Goal: Information Seeking & Learning: Learn about a topic

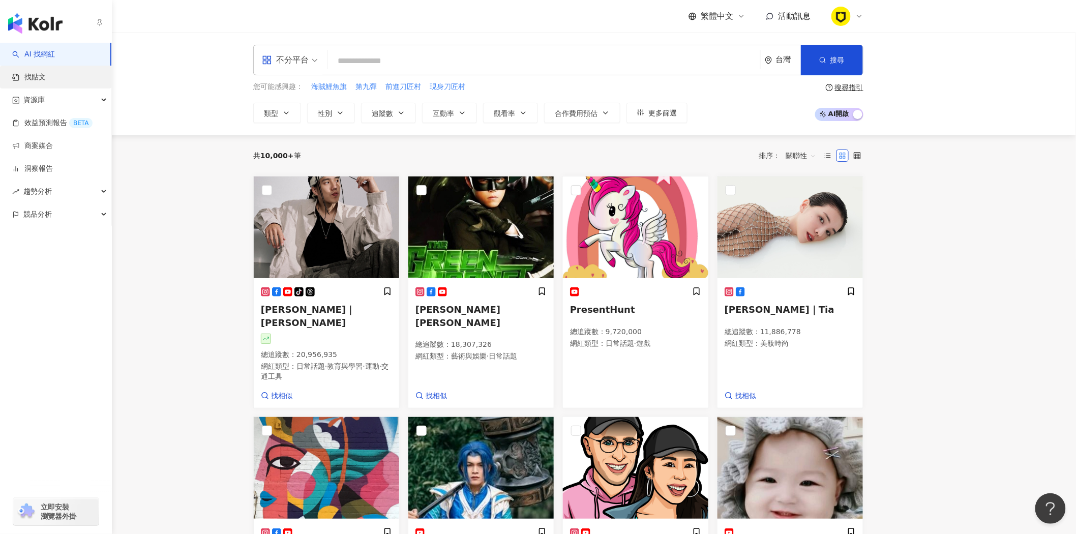
click at [32, 75] on link "找貼文" at bounding box center [29, 77] width 34 height 10
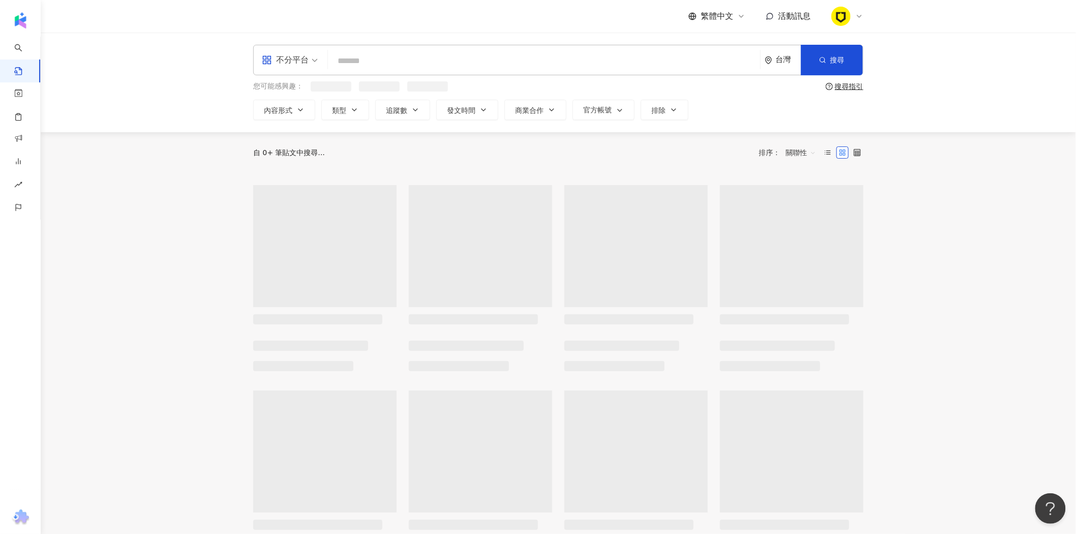
click at [366, 56] on input "search" at bounding box center [544, 61] width 424 height 22
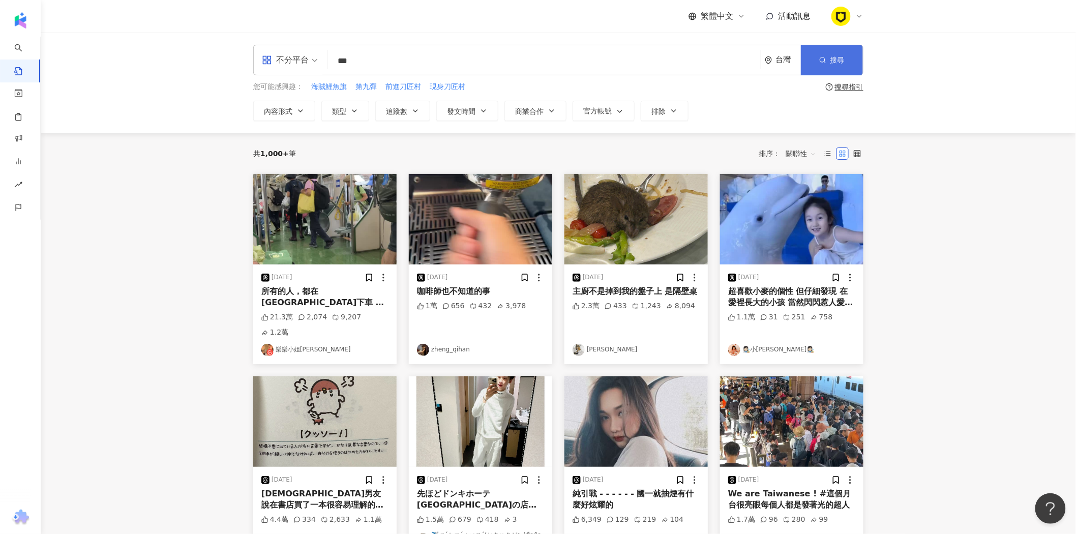
type input "***"
click at [839, 65] on button "搜尋" at bounding box center [832, 60] width 62 height 31
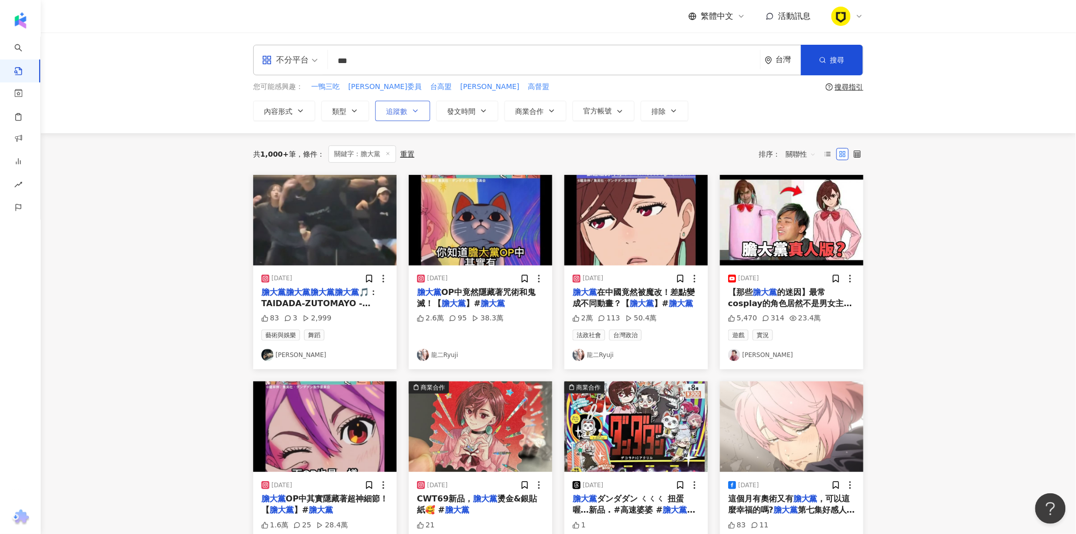
click at [401, 110] on span "追蹤數" at bounding box center [396, 111] width 21 height 8
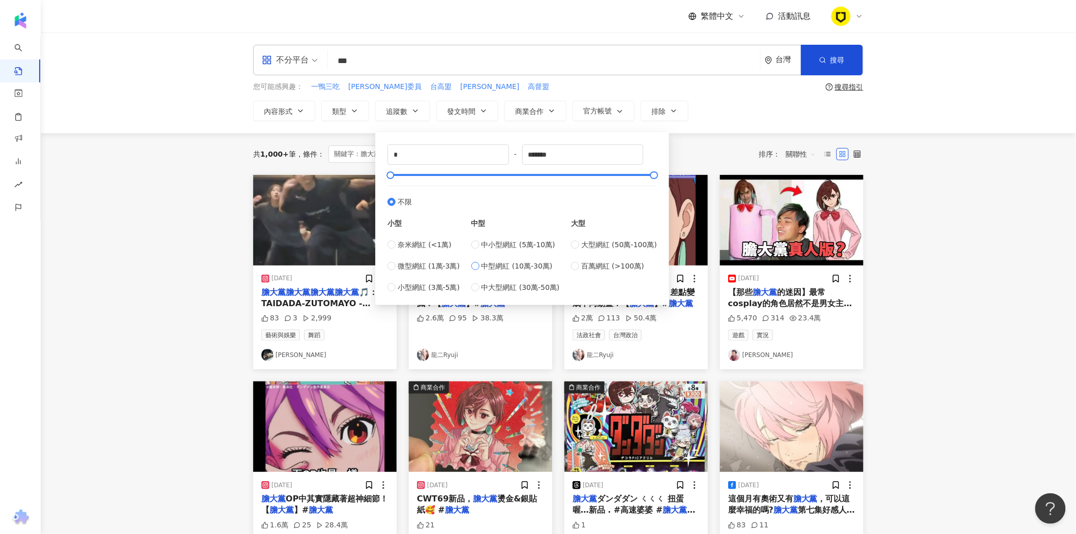
click at [517, 267] on span "中型網紅 (10萬-30萬)" at bounding box center [517, 265] width 71 height 11
type input "******"
click at [527, 287] on span "中大型網紅 (30萬-50萬)" at bounding box center [521, 287] width 78 height 11
type input "******"
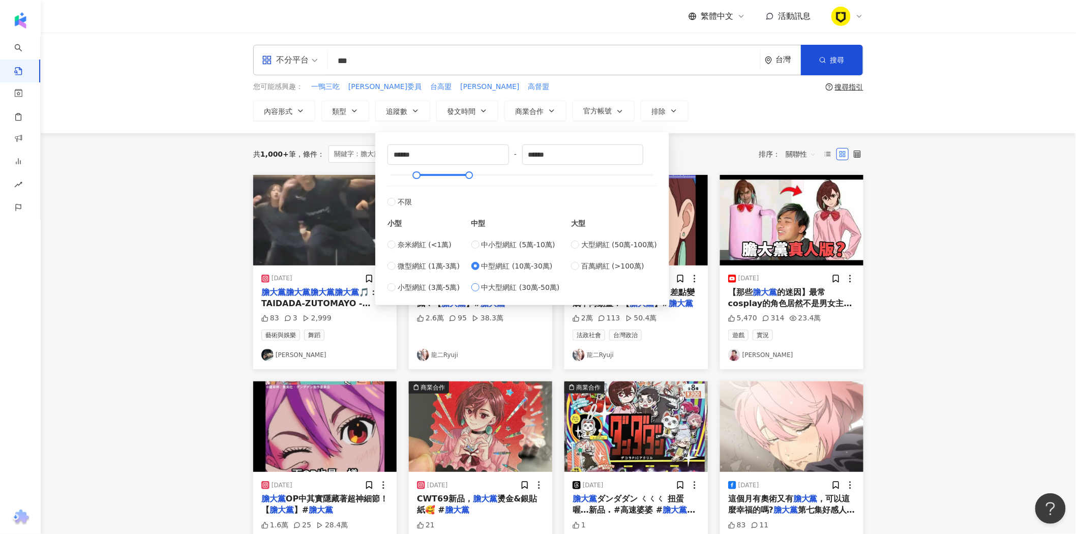
type input "******"
click at [584, 245] on label "大型網紅 (50萬-100萬)" at bounding box center [614, 244] width 86 height 11
type input "******"
click at [526, 286] on span "中大型網紅 (30萬-50萬)" at bounding box center [521, 287] width 78 height 11
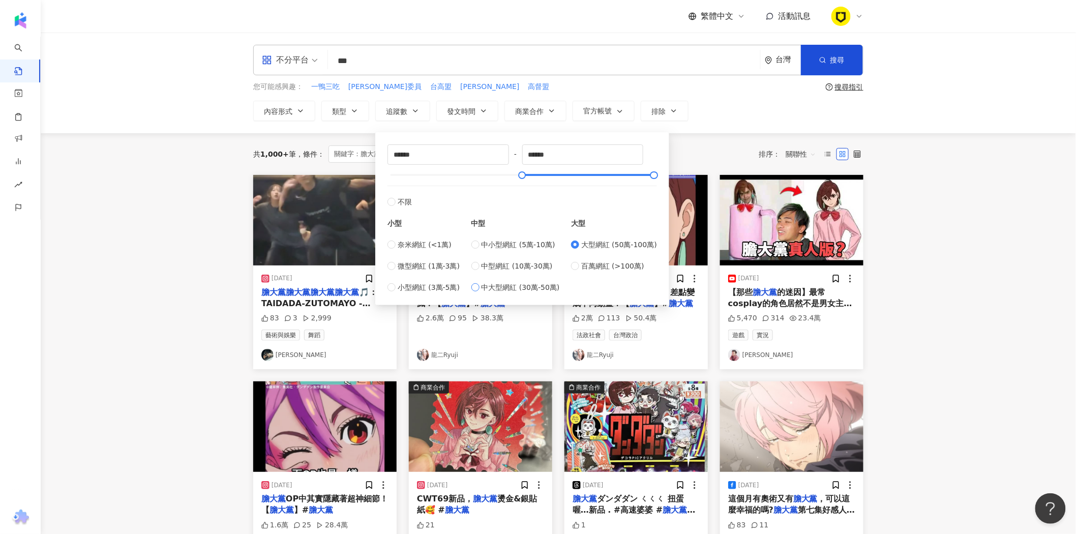
type input "******"
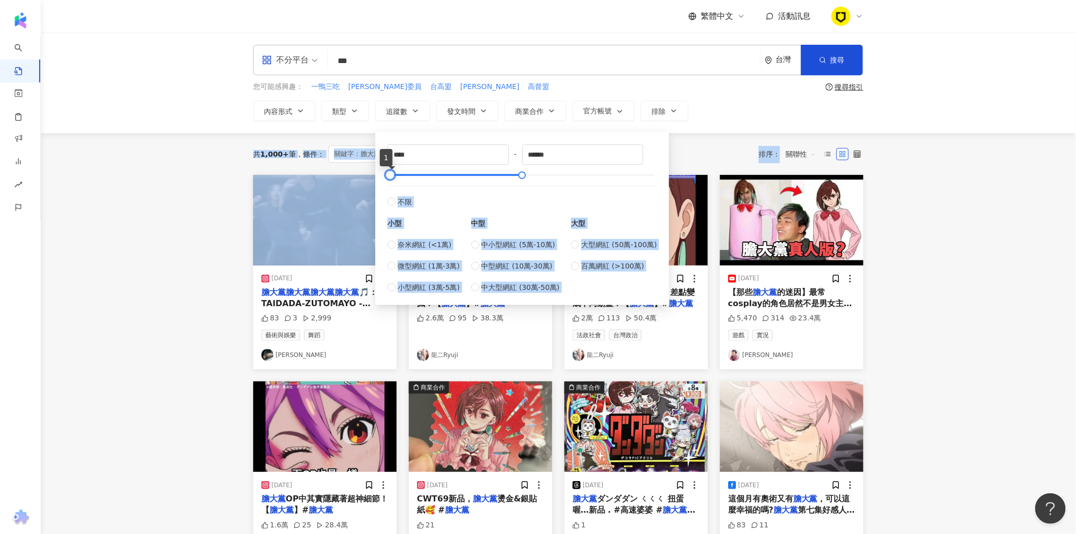
type input "*"
drag, startPoint x: 468, startPoint y: 174, endPoint x: 369, endPoint y: 184, distance: 99.6
click at [369, 184] on main "不分平台 *** 台灣 搜尋 您可能感興趣： 一鴨三吃 [PERSON_NAME]委員 台高盟 [PERSON_NAME] 高督盟 搜尋指引 內容形式 類型 …" at bounding box center [558, 443] width 1035 height 821
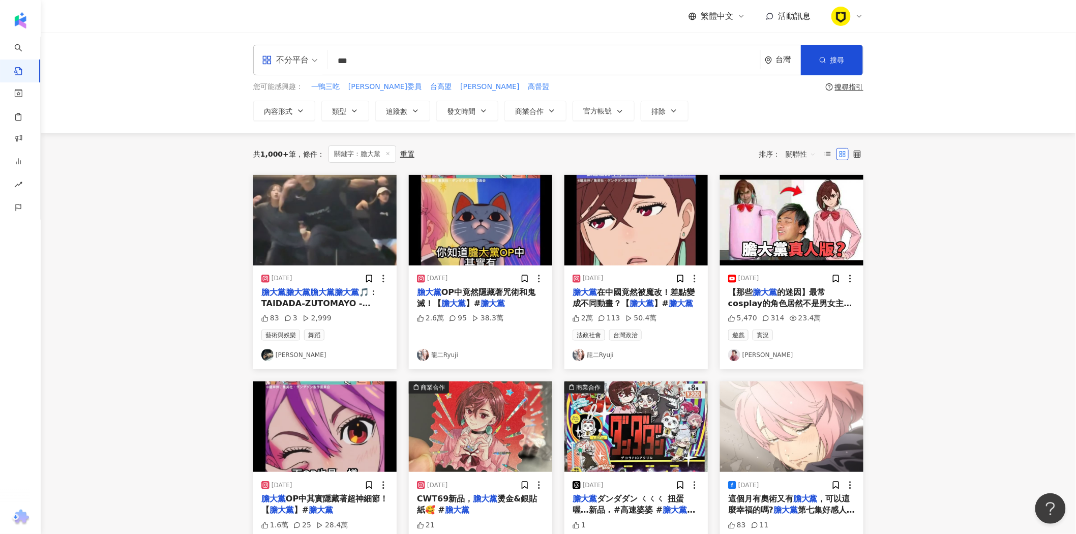
click at [759, 97] on div "不分平台 *** 台灣 搜尋 您可能感興趣： 一鴨三吃 [PERSON_NAME]委員 台高盟 [PERSON_NAME] 高督盟 搜尋指引 內容形式 類型 …" at bounding box center [558, 83] width 651 height 76
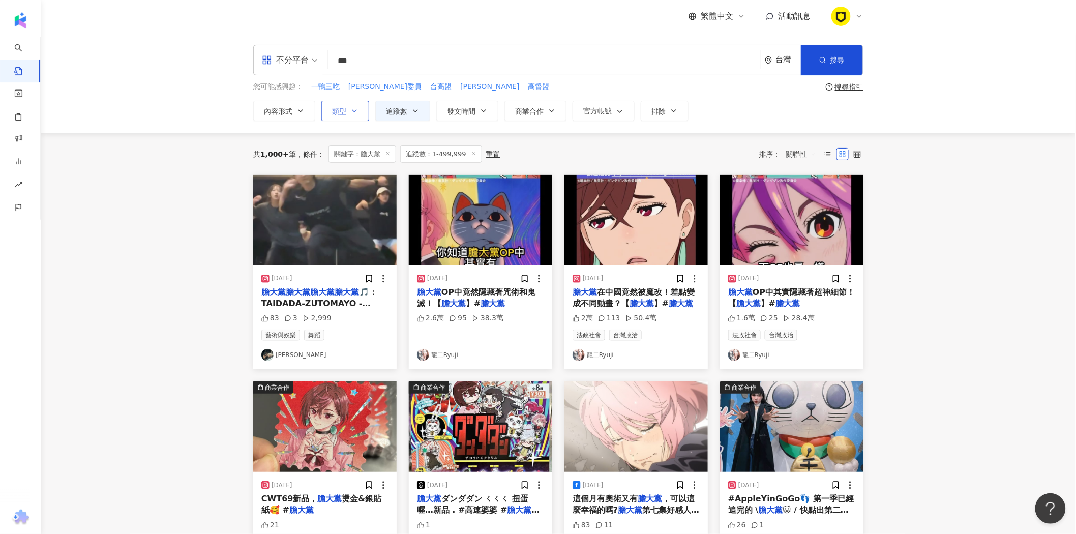
click at [346, 110] on span "類型" at bounding box center [339, 111] width 14 height 8
click at [176, 158] on main "不分平台 *** 台灣 搜尋 您可能感興趣： 一鴨三吃 [PERSON_NAME]委員 台高盟 [PERSON_NAME] 高督盟 搜尋指引 內容形式 類型 …" at bounding box center [558, 449] width 1035 height 832
drag, startPoint x: 142, startPoint y: 310, endPoint x: 146, endPoint y: 302, distance: 9.1
click at [142, 310] on main "不分平台 *** 台灣 搜尋 您可能感興趣： 一鴨三吃 [PERSON_NAME]委員 台高盟 [PERSON_NAME] 高督盟 搜尋指引 內容形式 類型 …" at bounding box center [558, 449] width 1035 height 832
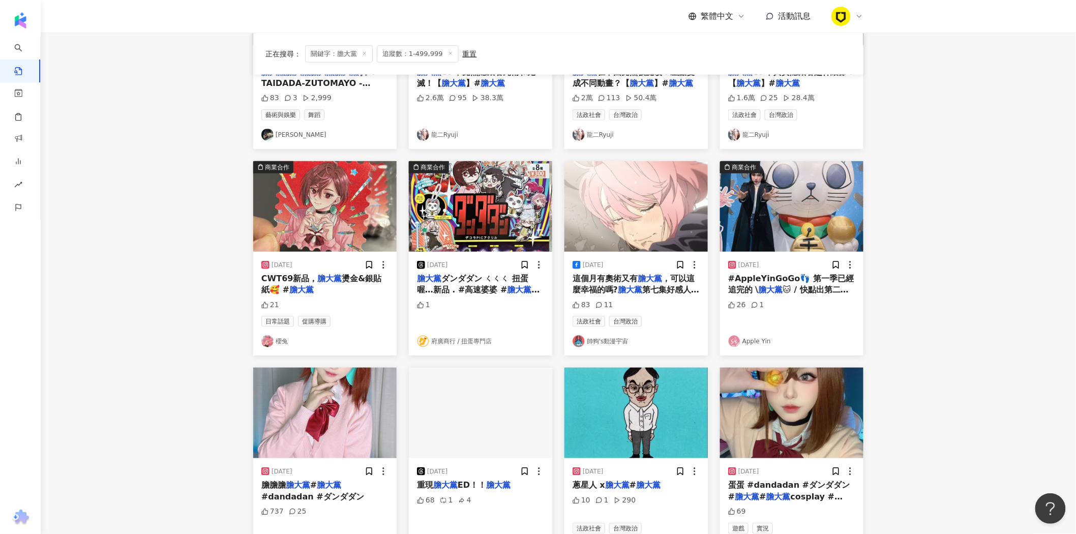
scroll to position [339, 0]
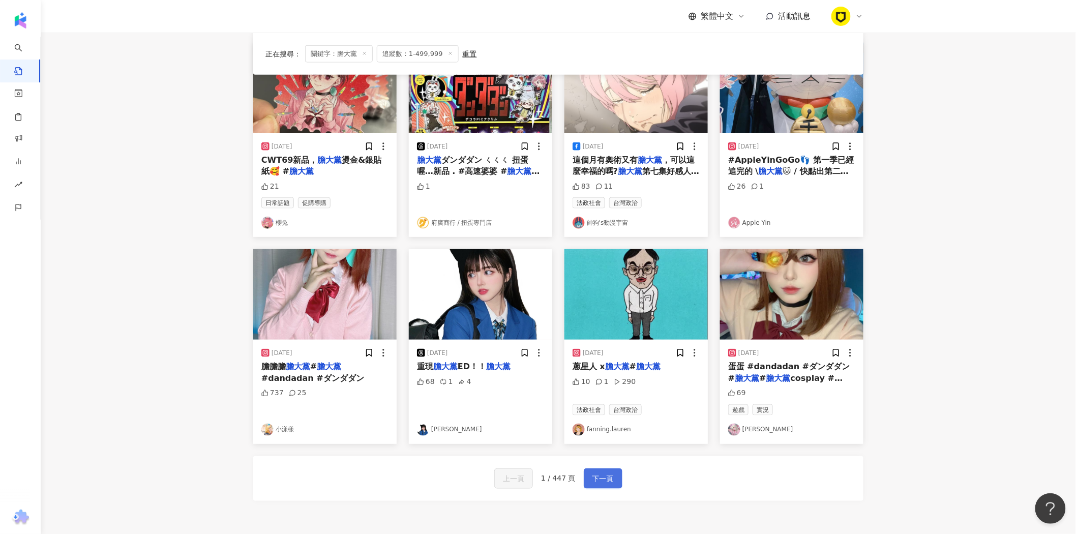
click at [595, 482] on span "下一頁" at bounding box center [602, 479] width 21 height 12
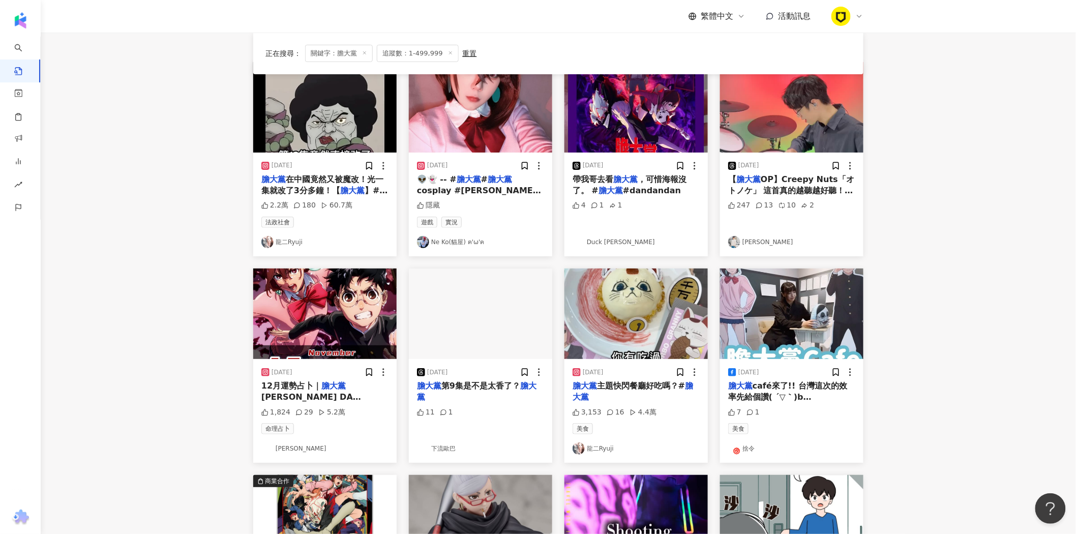
scroll to position [56, 0]
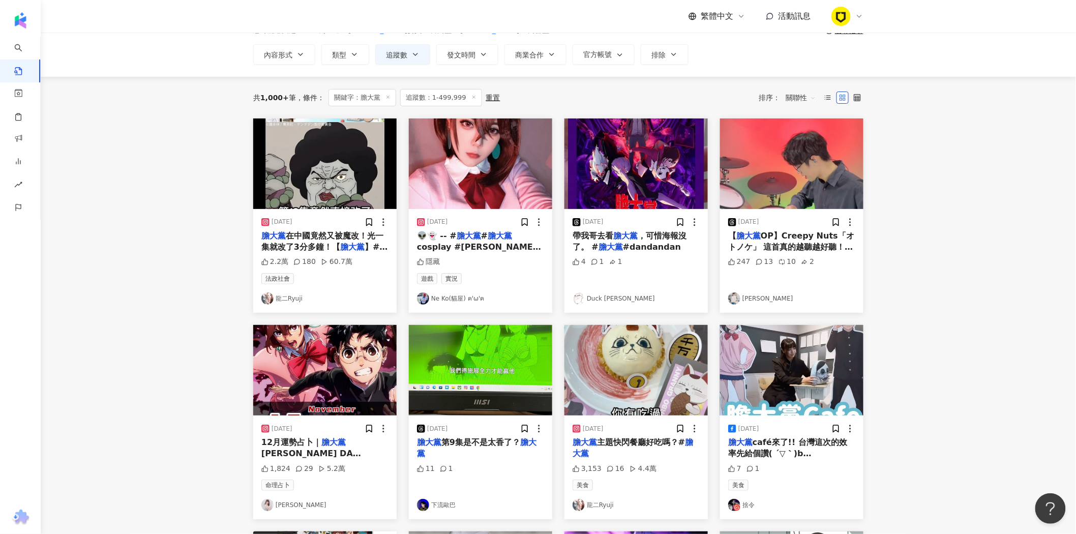
click at [292, 439] on span "12月運勢占卜｜" at bounding box center [291, 442] width 60 height 10
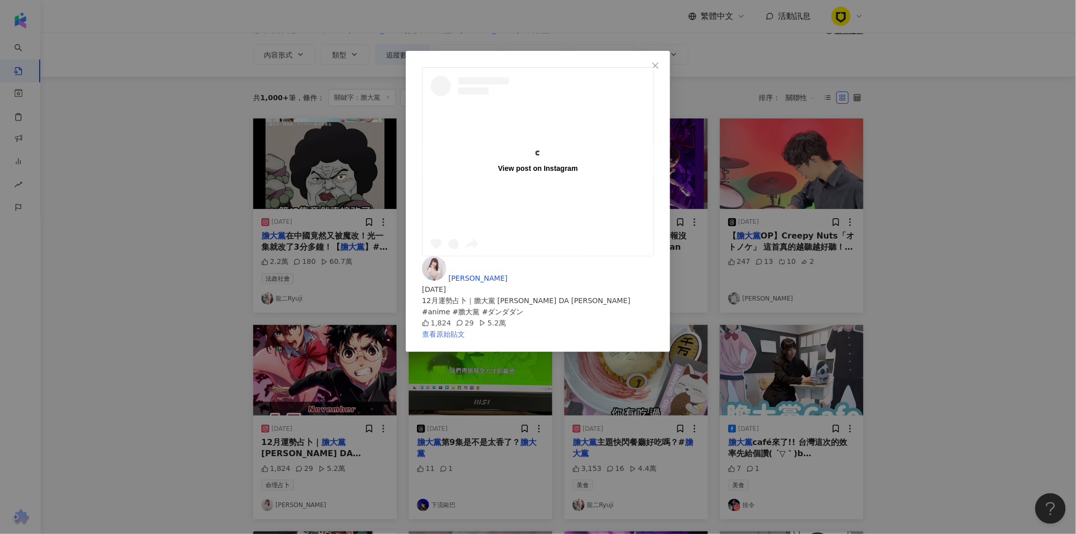
click at [465, 330] on link "查看原始貼文" at bounding box center [443, 334] width 43 height 8
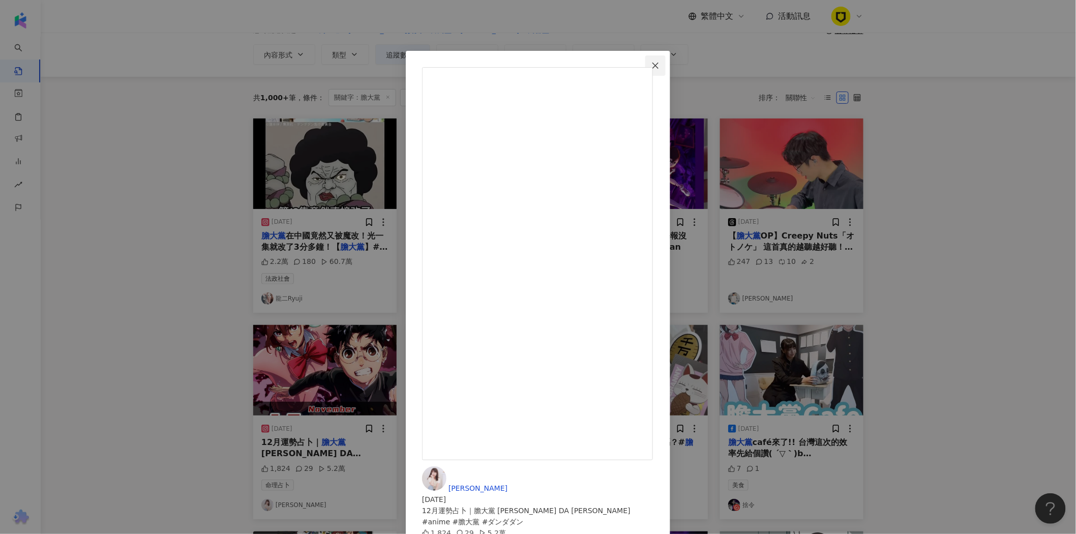
click at [660, 67] on icon "close" at bounding box center [655, 66] width 8 height 8
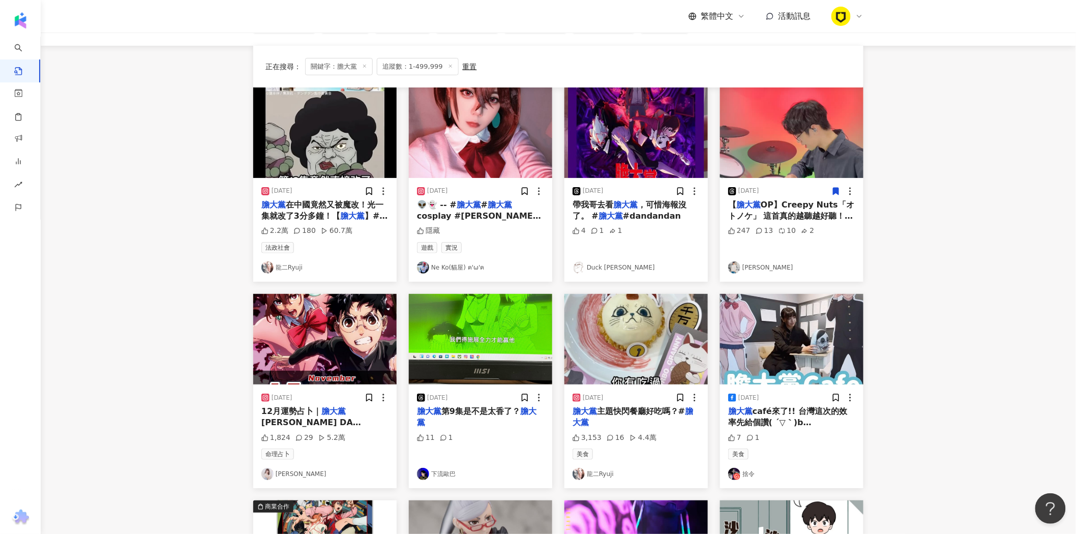
scroll to position [113, 0]
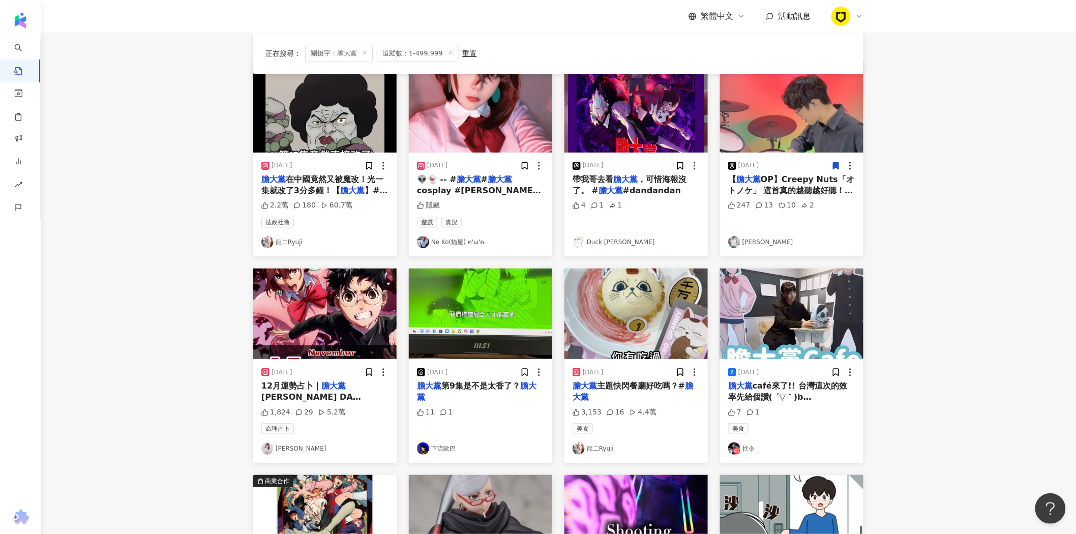
click at [801, 394] on span "café來了!! 台灣這次的效率先給個讚( ´▽｀)b [GEOGRAPHIC_DATA]都有唷~~~ —" at bounding box center [788, 403] width 120 height 44
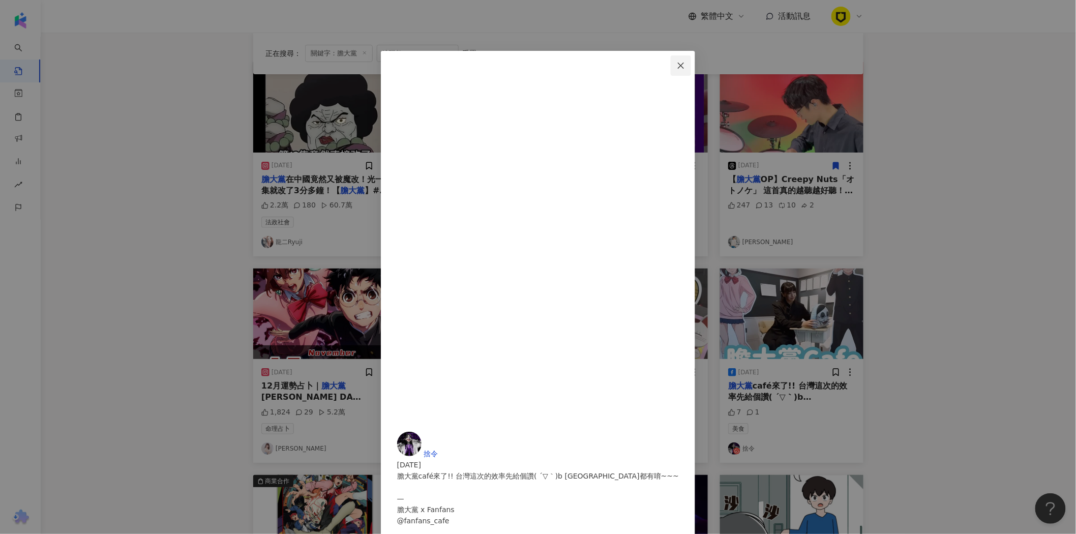
click at [685, 67] on icon "close" at bounding box center [681, 66] width 8 height 8
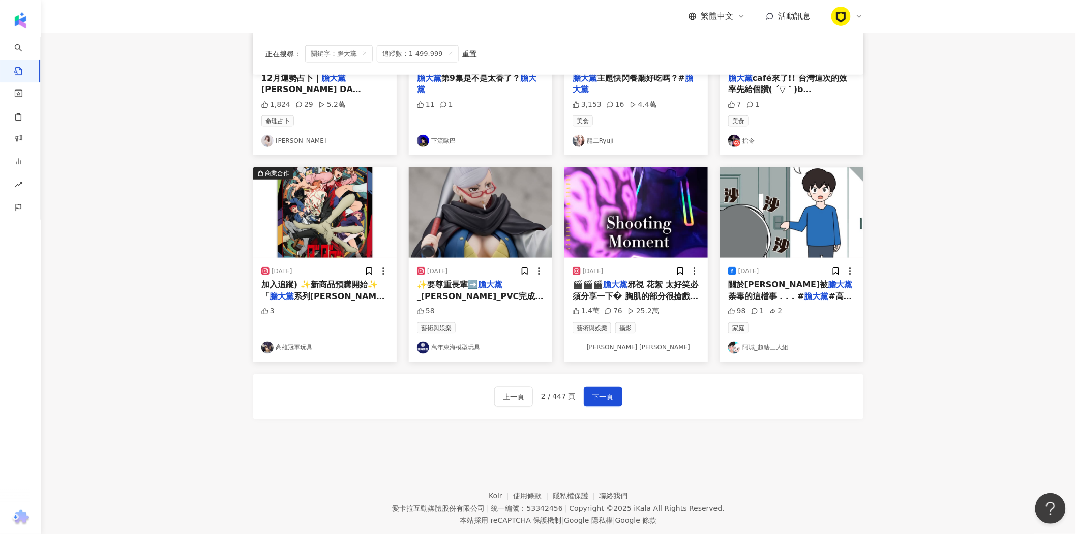
scroll to position [444, 0]
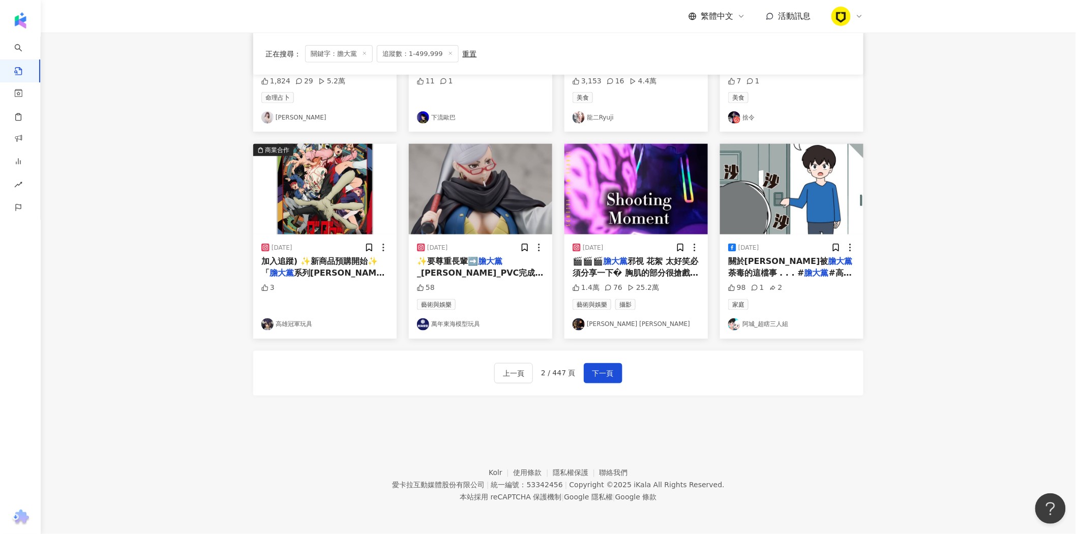
click at [669, 267] on span "邪視 花絮 太好笑必須分享一下� 胸肌的部分很搶戲 不知為何有種BL感 邪視 @joe_chiao7777777 小桃 @yinwei217 [PERSON_…" at bounding box center [636, 329] width 126 height 146
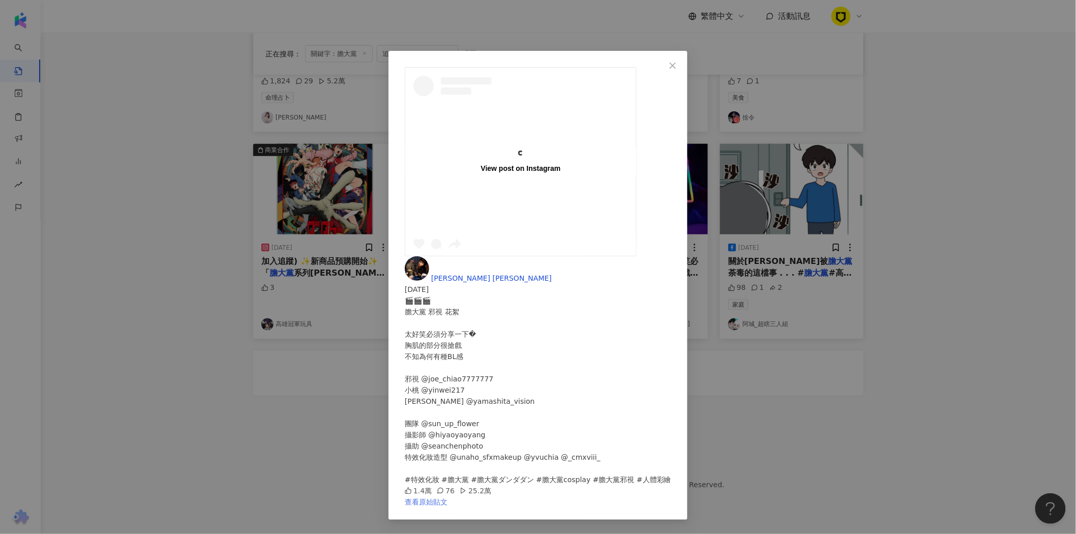
click at [448, 498] on link "查看原始貼文" at bounding box center [426, 502] width 43 height 8
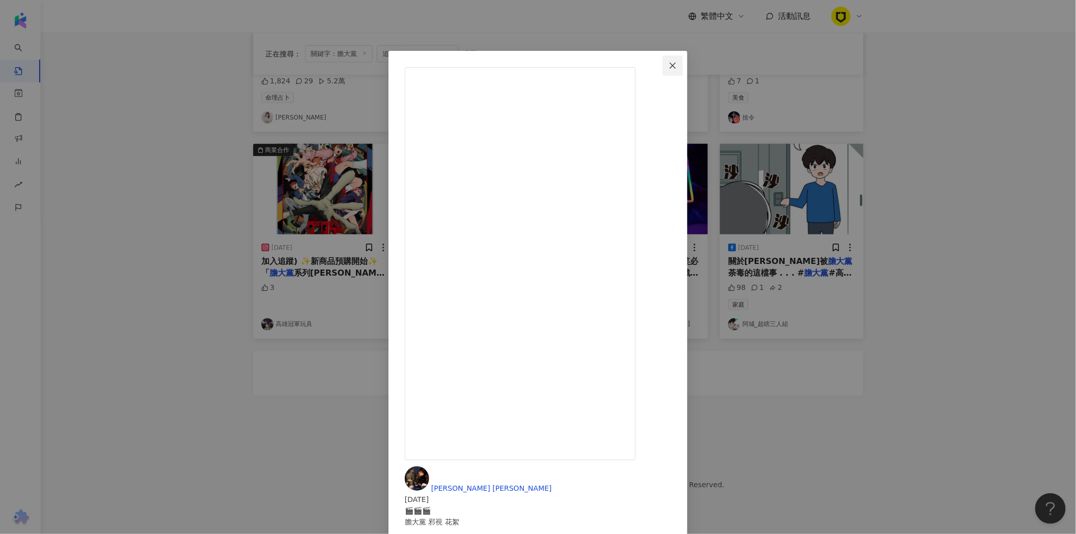
click at [683, 69] on span "Close" at bounding box center [673, 66] width 20 height 8
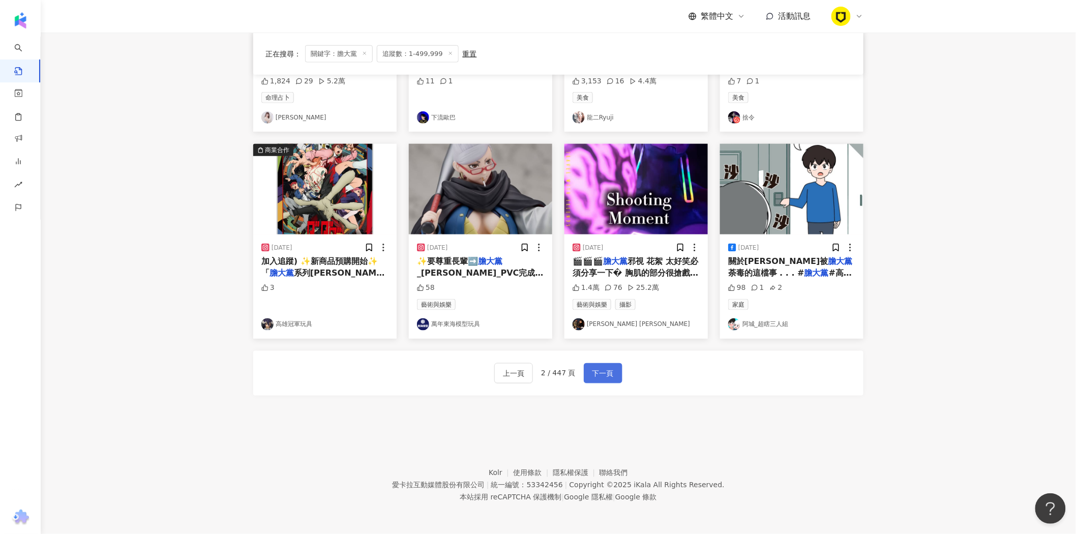
click at [602, 370] on span "下一頁" at bounding box center [602, 374] width 21 height 12
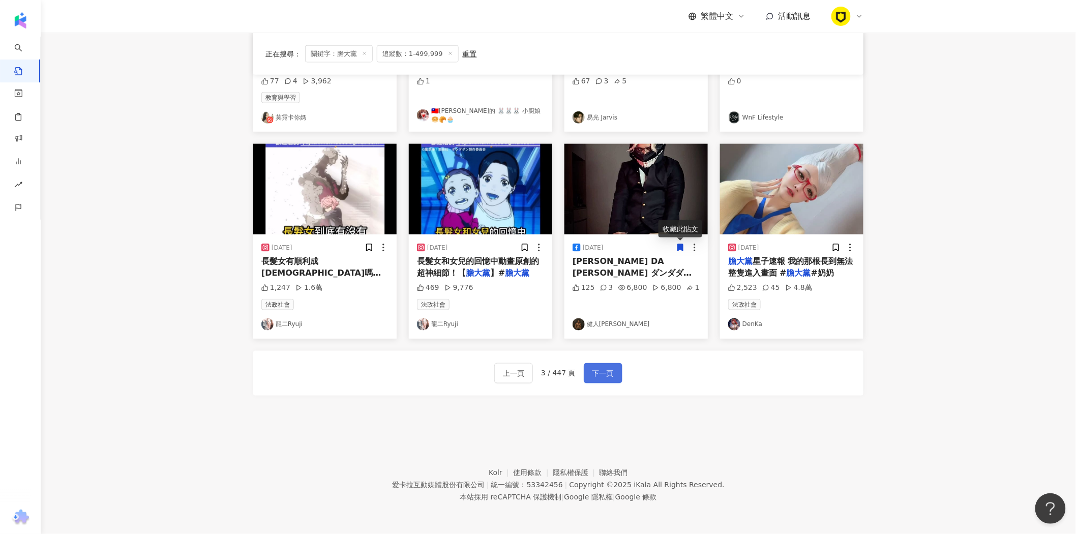
click at [604, 372] on span "下一頁" at bounding box center [602, 374] width 21 height 12
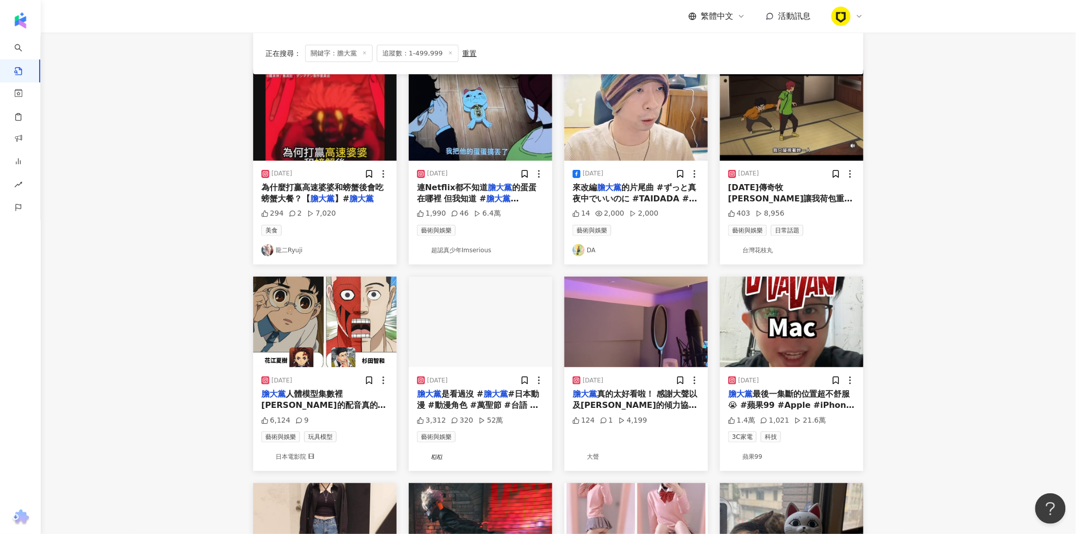
scroll to position [48, 0]
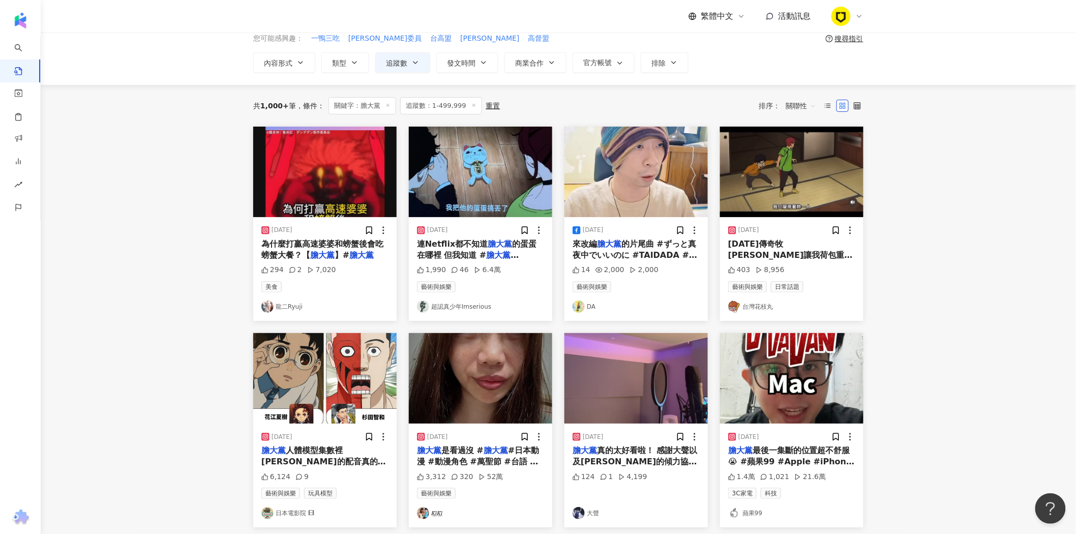
drag, startPoint x: 824, startPoint y: 252, endPoint x: 942, endPoint y: 200, distance: 128.4
click at [942, 200] on main "不分平台 *** 台灣 搜尋 您可能感興趣： 一鴨三吃 [PERSON_NAME]委員 台高盟 [PERSON_NAME] 高督盟 搜尋指引 內容形式 類型 …" at bounding box center [558, 400] width 1035 height 832
click at [839, 269] on div "403 8,956" at bounding box center [791, 270] width 127 height 10
click at [789, 308] on link "台灣花枝丸" at bounding box center [791, 307] width 127 height 12
click at [821, 261] on span "進度 幹你娘快笑死 怎麼連腳的摩擦聲都有" at bounding box center [790, 271] width 125 height 21
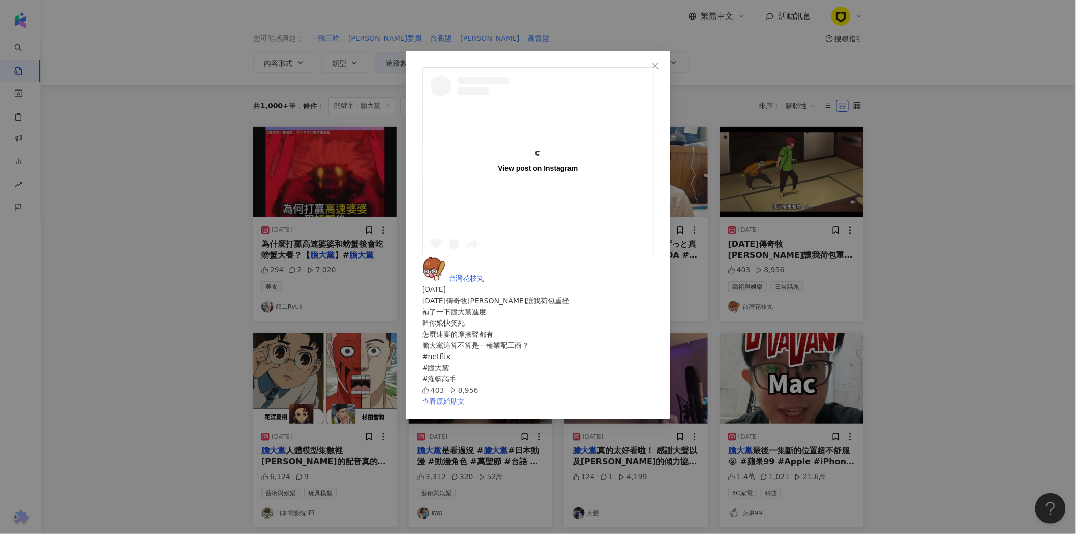
click at [465, 397] on link "查看原始貼文" at bounding box center [443, 401] width 43 height 8
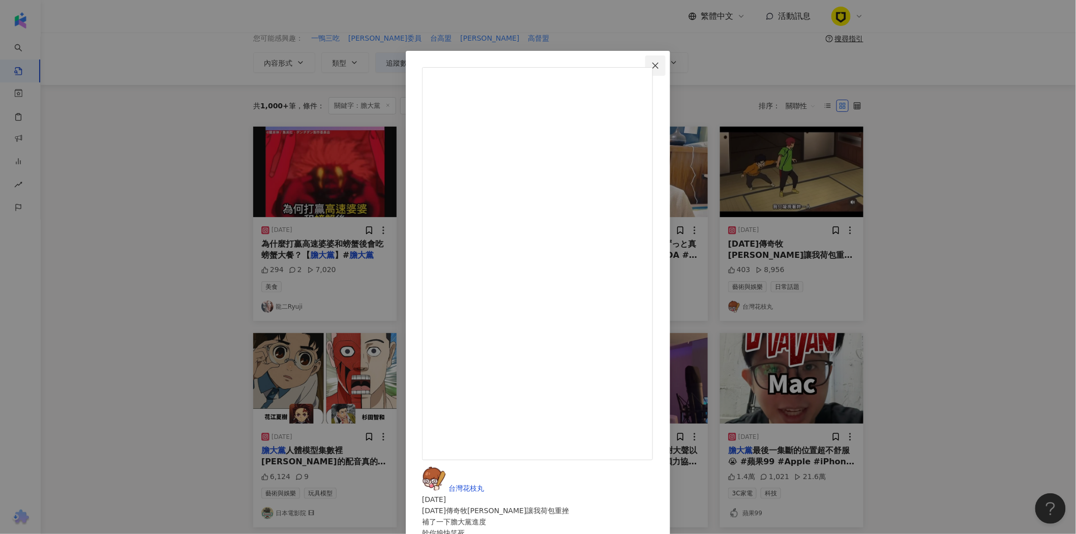
click at [659, 65] on icon "close" at bounding box center [655, 65] width 6 height 6
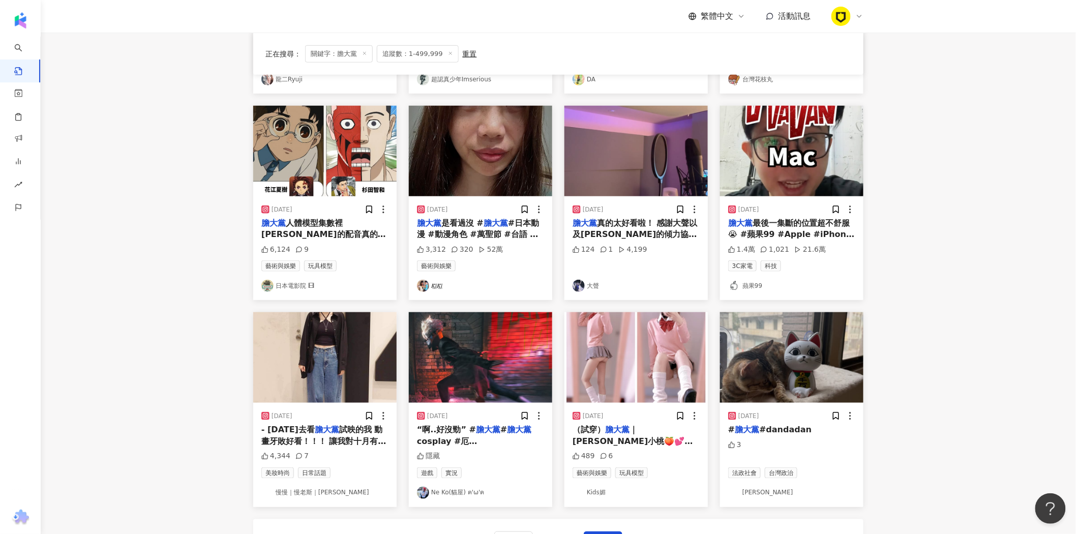
scroll to position [388, 0]
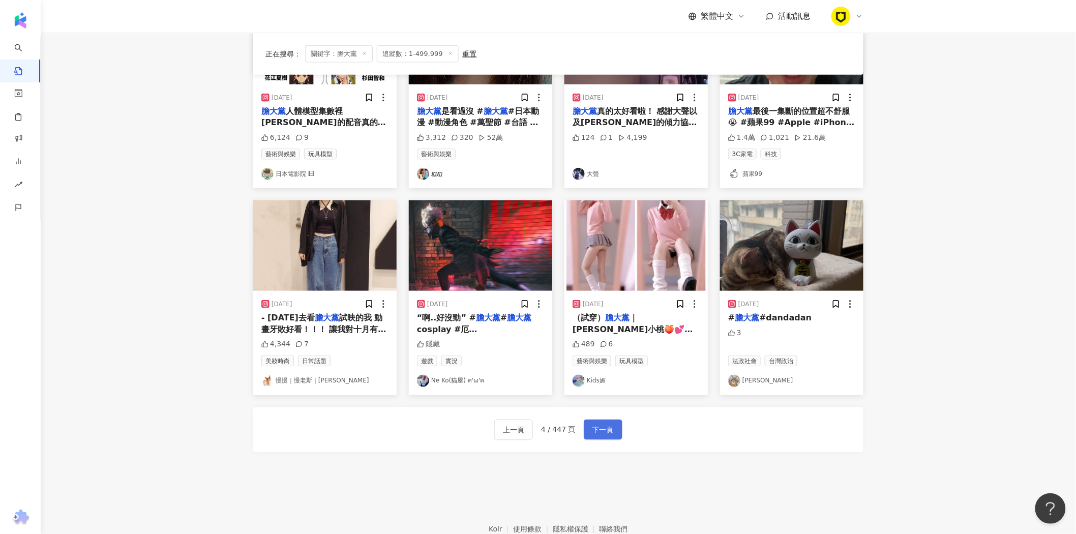
click at [613, 428] on button "下一頁" at bounding box center [603, 430] width 39 height 20
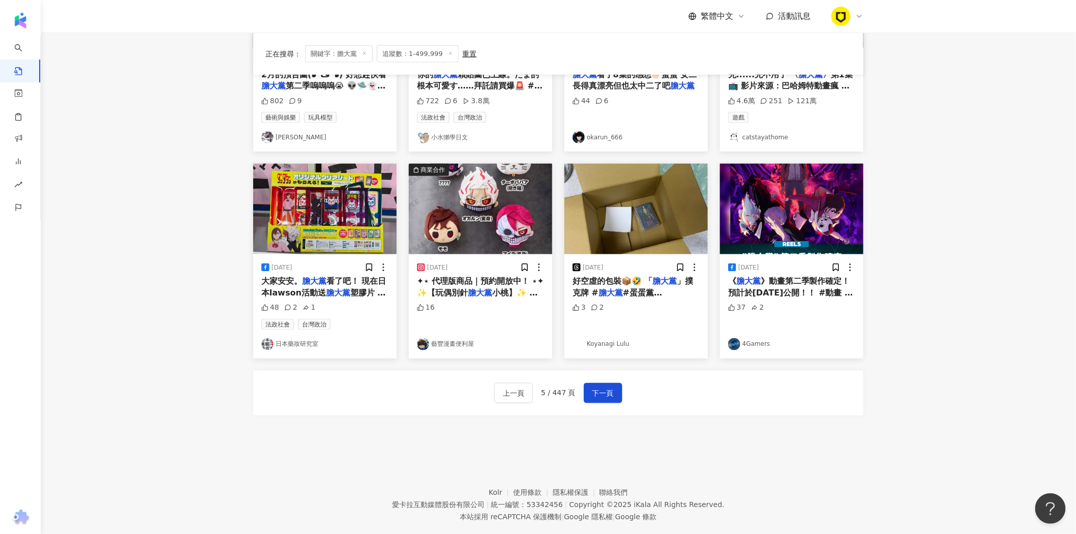
scroll to position [444, 0]
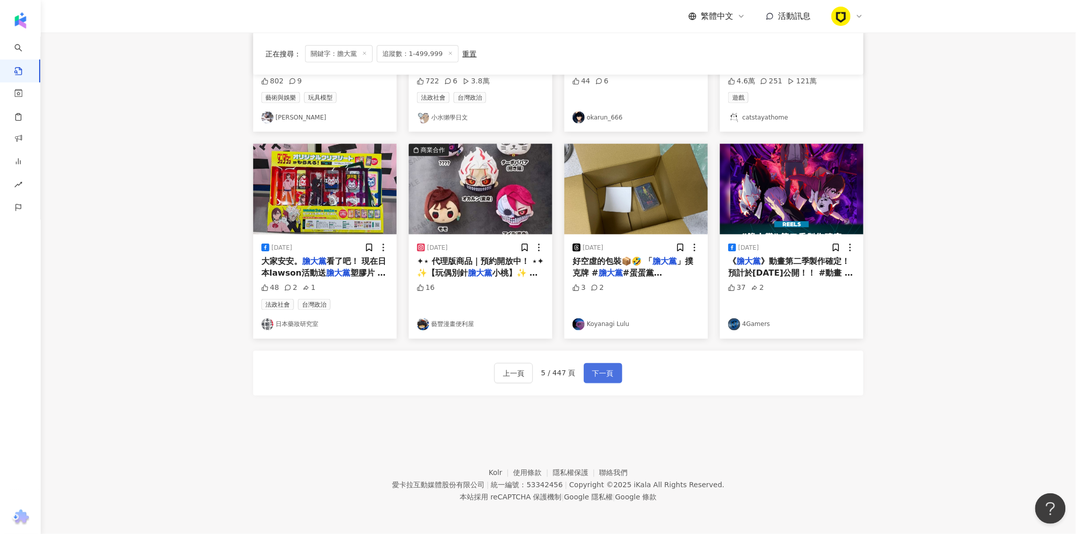
click at [608, 378] on span "下一頁" at bounding box center [602, 374] width 21 height 12
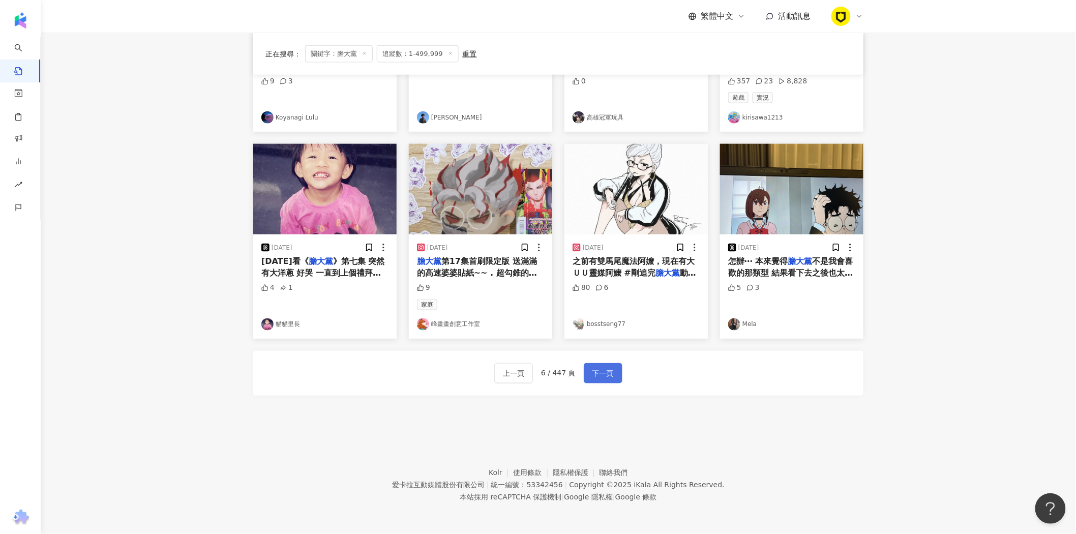
click at [612, 372] on span "下一頁" at bounding box center [602, 374] width 21 height 12
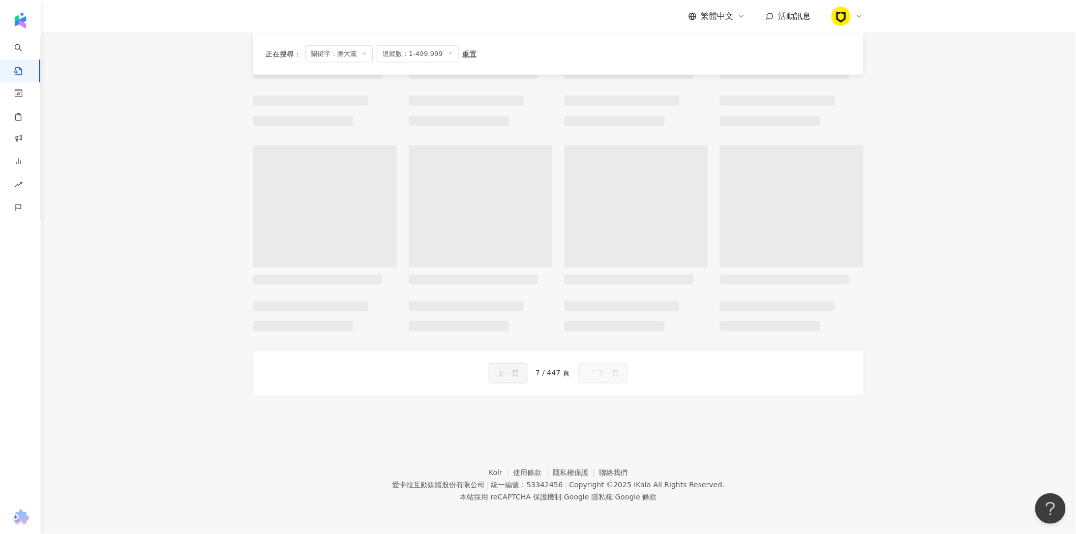
scroll to position [438, 0]
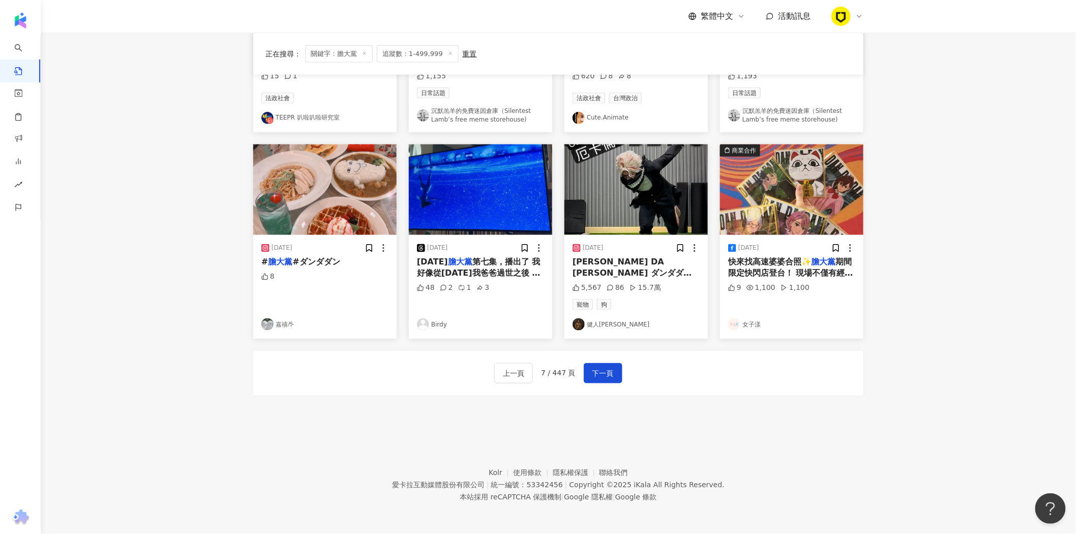
click at [628, 321] on link "健人[PERSON_NAME]" at bounding box center [636, 324] width 127 height 12
click at [628, 263] on span "[PERSON_NAME] DA [PERSON_NAME] ダンダダン" at bounding box center [632, 267] width 119 height 21
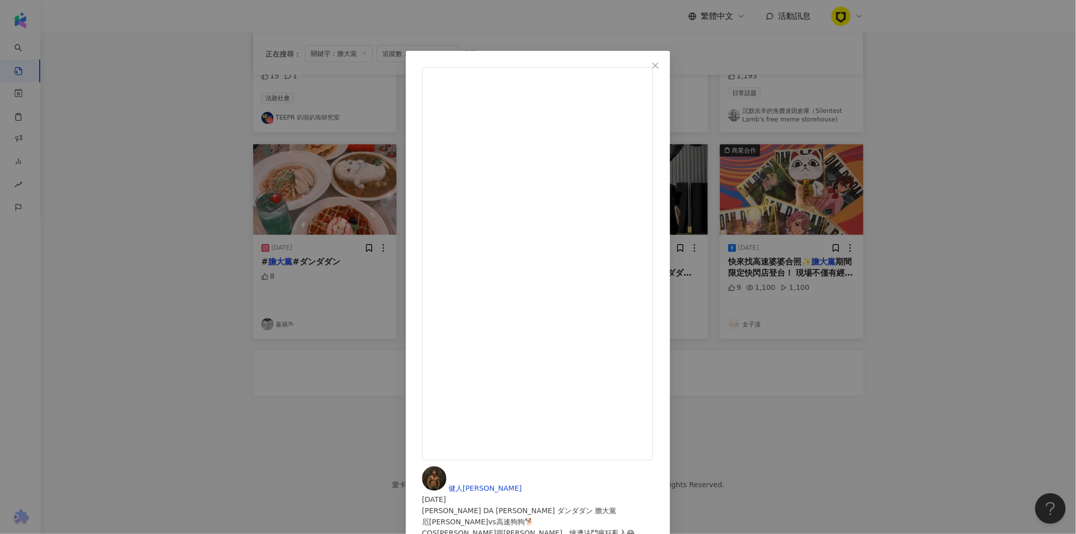
click at [654, 466] on div "健人[PERSON_NAME] [DATE] [PERSON_NAME] DA [PERSON_NAME] ダンダダン 膽大黨 厄[PERSON_NAME]v…" at bounding box center [538, 519] width 232 height 106
click at [660, 65] on icon "close" at bounding box center [655, 66] width 8 height 8
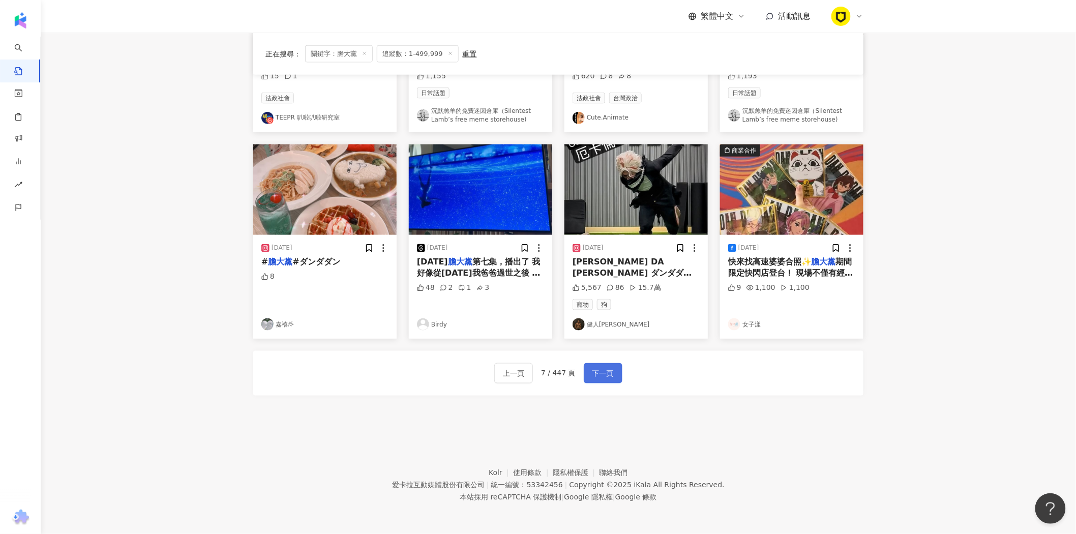
click at [609, 374] on span "下一頁" at bounding box center [602, 374] width 21 height 12
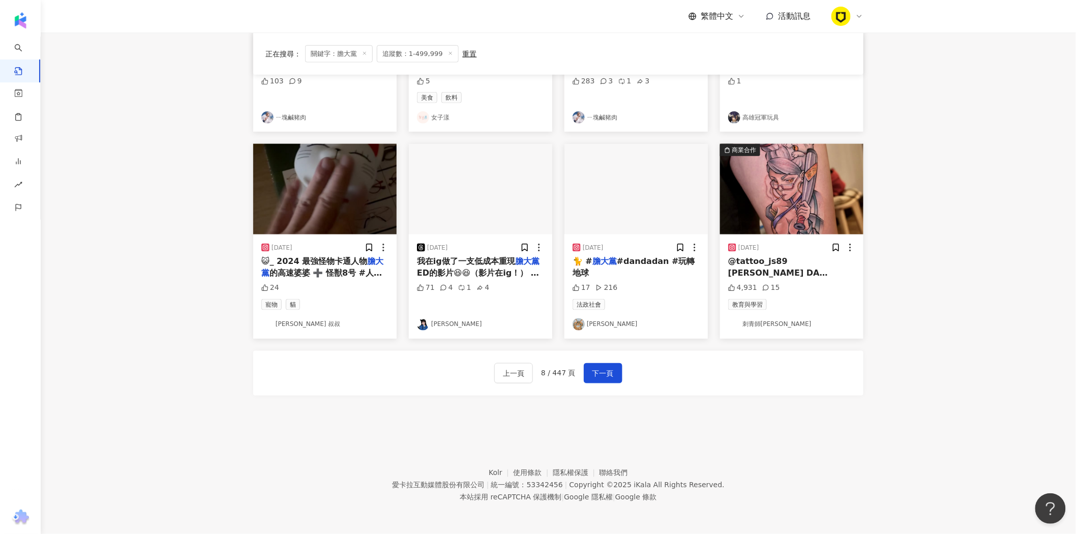
scroll to position [444, 0]
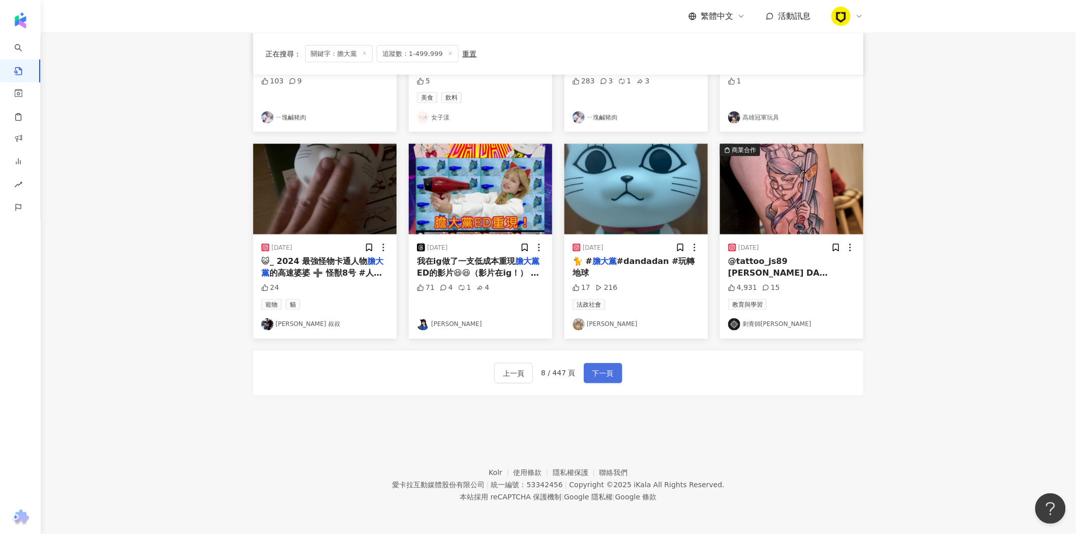
click at [612, 377] on span "下一頁" at bounding box center [602, 374] width 21 height 12
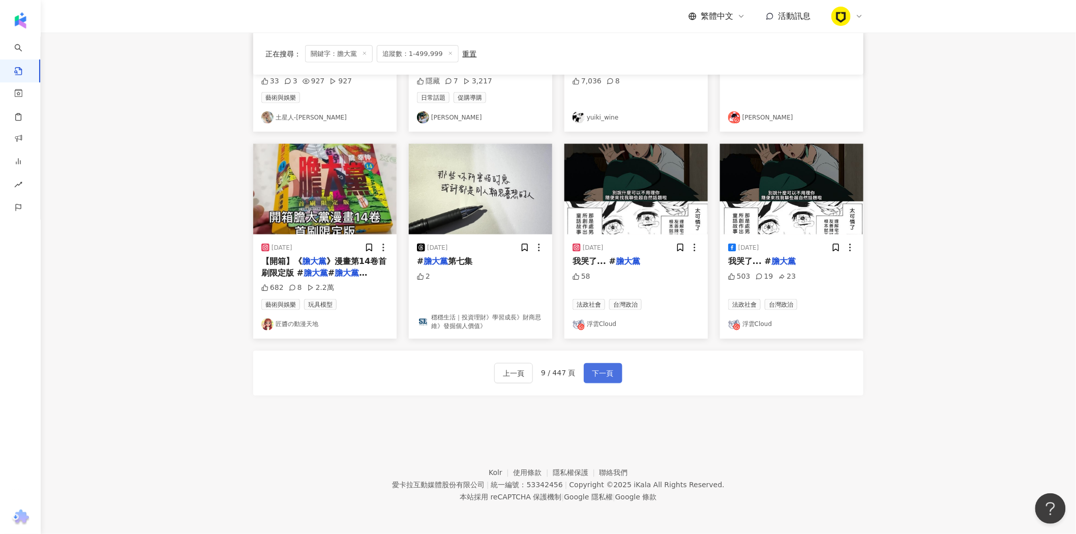
click at [612, 377] on button "下一頁" at bounding box center [603, 373] width 39 height 20
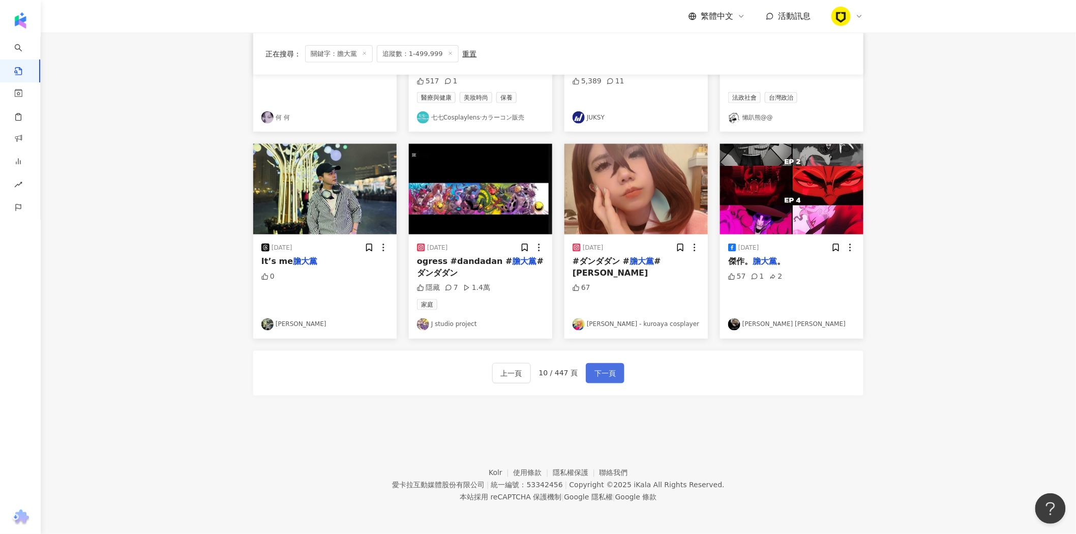
click at [600, 378] on span "下一頁" at bounding box center [604, 374] width 21 height 12
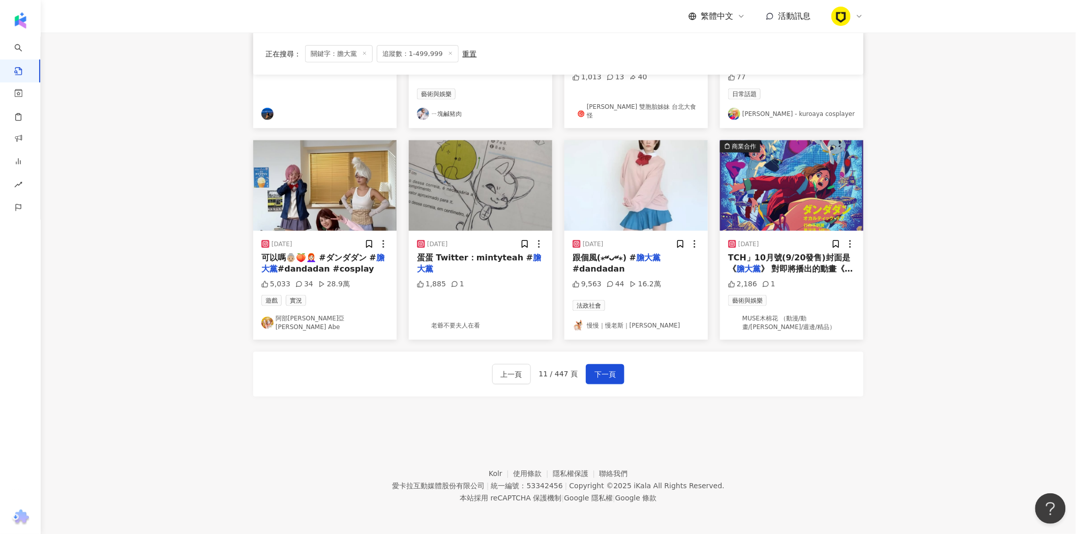
scroll to position [454, 0]
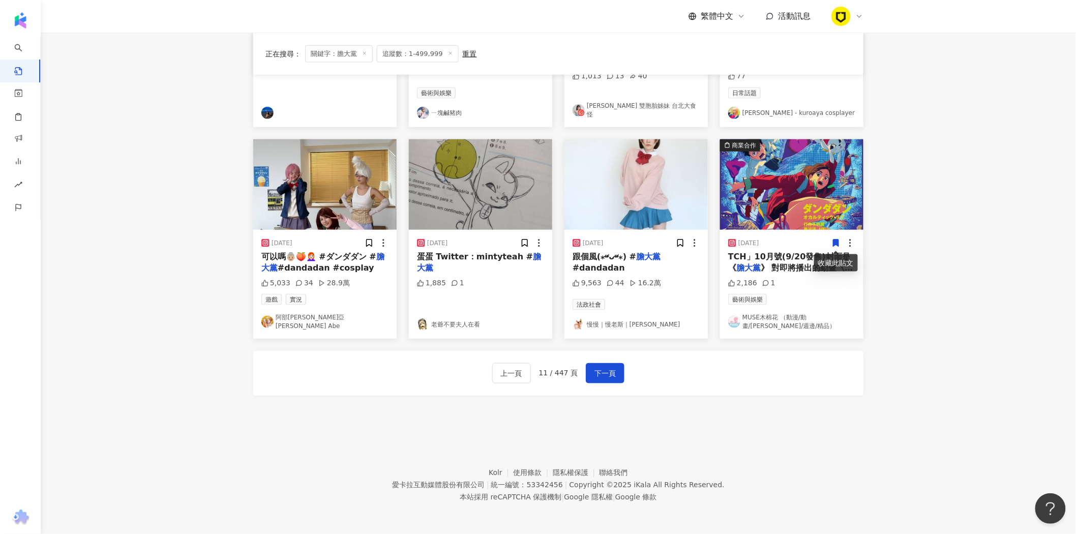
click at [593, 259] on span "跟個風(⁎⁍̴̛ᴗ⁍̴̛⁎) #" at bounding box center [605, 257] width 64 height 10
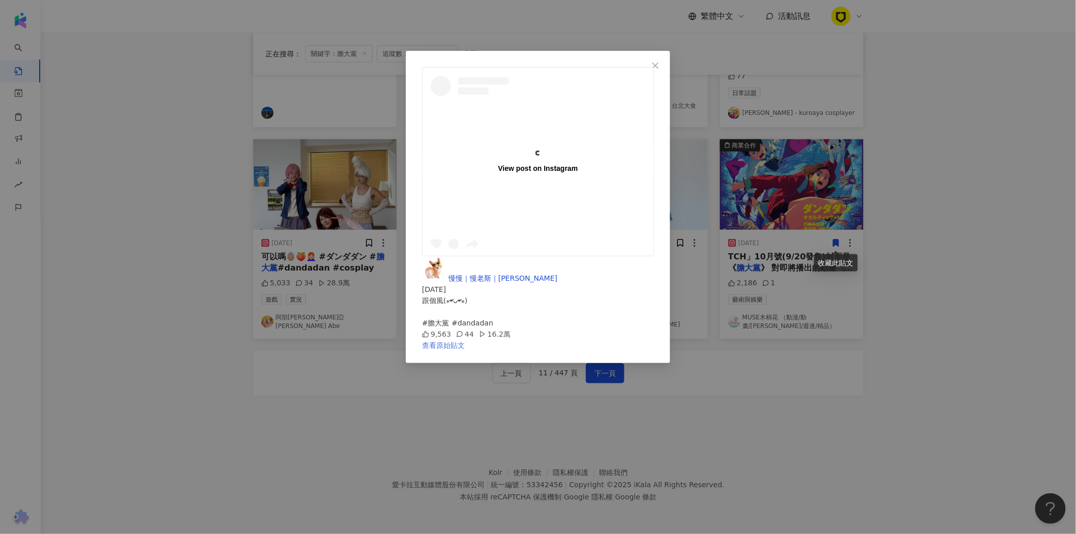
click at [465, 341] on link "查看原始貼文" at bounding box center [443, 345] width 43 height 8
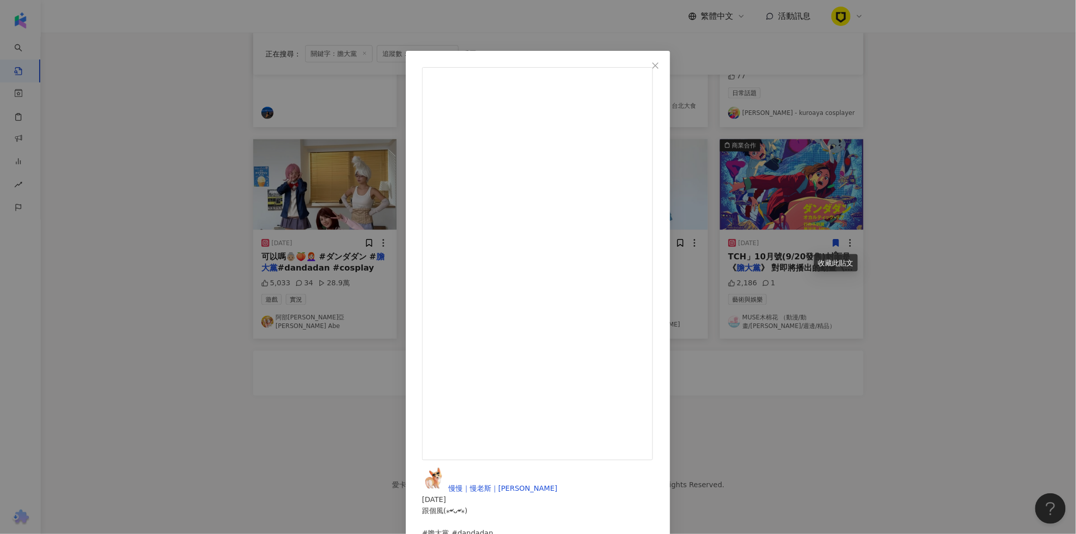
click at [660, 68] on icon "close" at bounding box center [655, 66] width 8 height 8
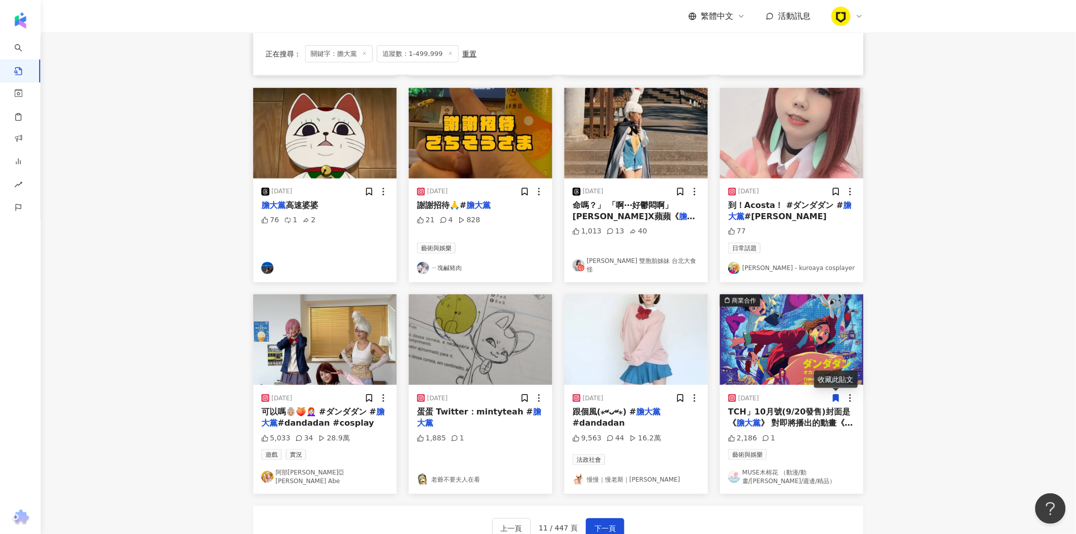
scroll to position [341, 0]
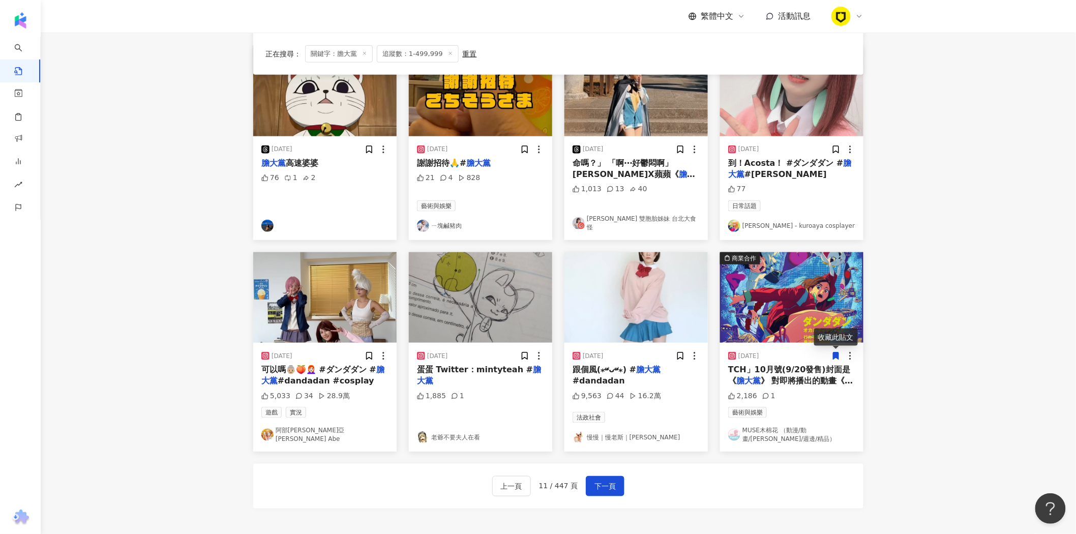
click at [797, 378] on span "》 對即將播出的動畫《" at bounding box center [807, 381] width 93 height 10
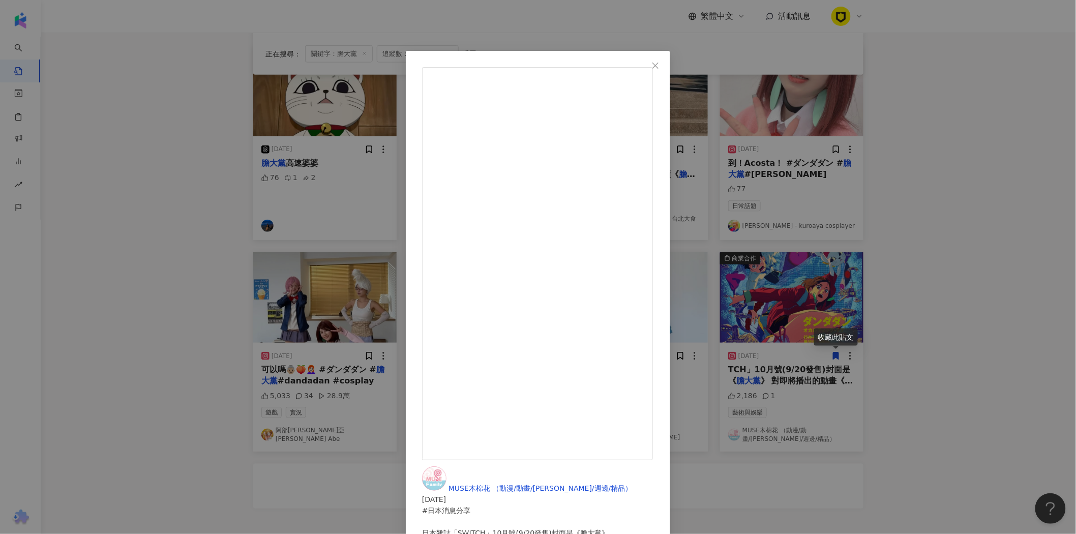
click at [666, 59] on button "Close" at bounding box center [655, 65] width 20 height 20
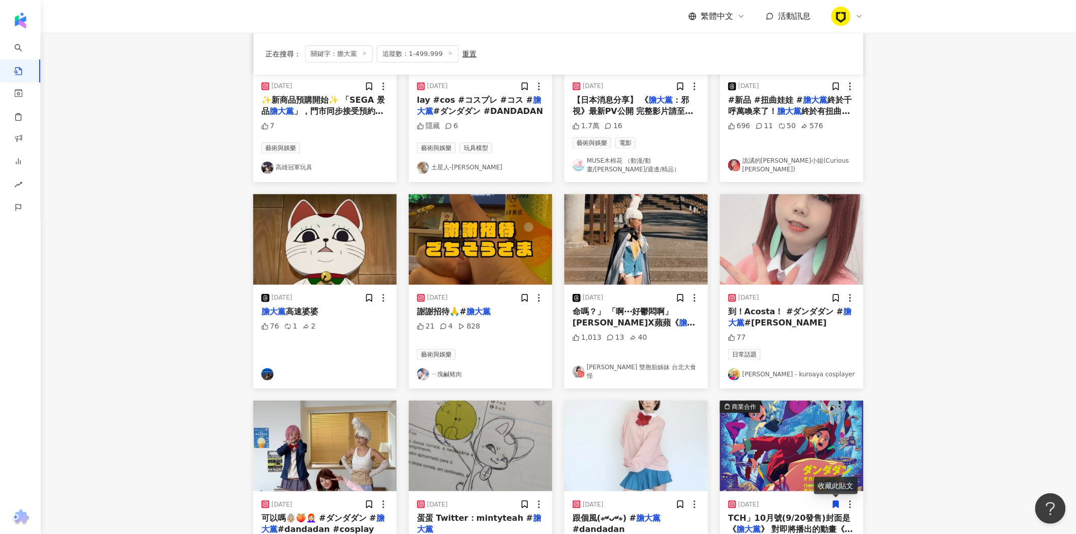
scroll to position [114, 0]
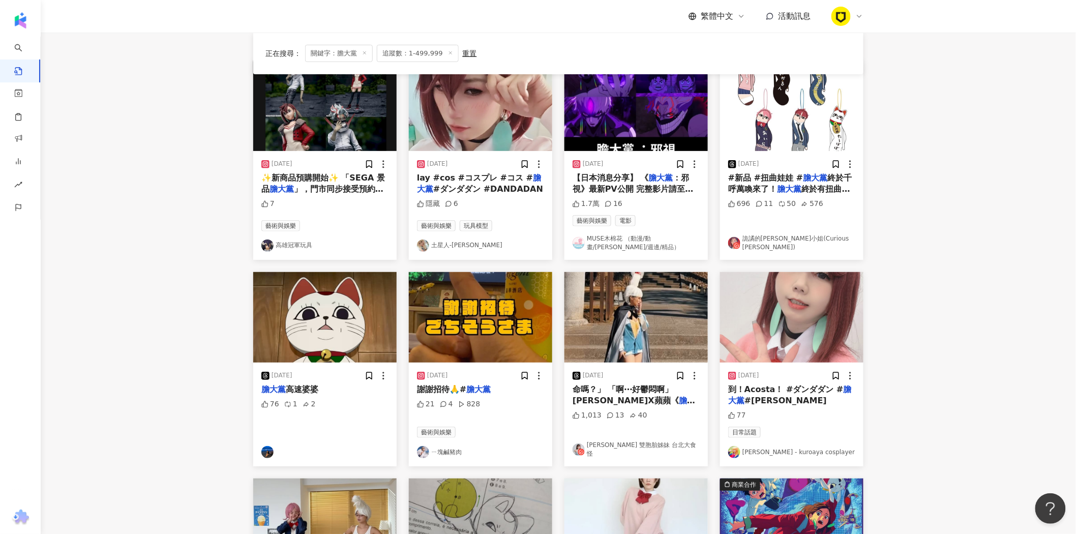
click at [833, 187] on span "終於有扭曲娃娃了😭😭😭 要命可愛！吼～好煩～好喜歡🫶🏻" at bounding box center [789, 200] width 122 height 33
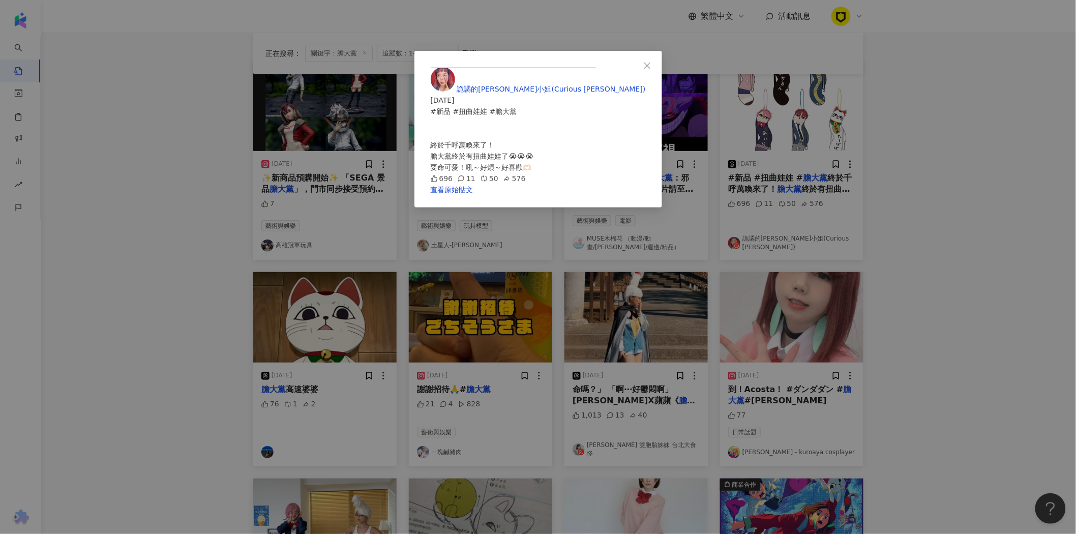
click at [646, 184] on div "詭譎的[PERSON_NAME]小姐(Curious [PERSON_NAME]) [DATE] #新品 #扭曲娃娃 #膽大黨 終於千呼萬喚來了！ 膽大黨終於…" at bounding box center [538, 125] width 215 height 117
click at [473, 194] on link "查看原始貼文" at bounding box center [452, 190] width 43 height 8
click at [651, 62] on icon "close" at bounding box center [647, 66] width 8 height 8
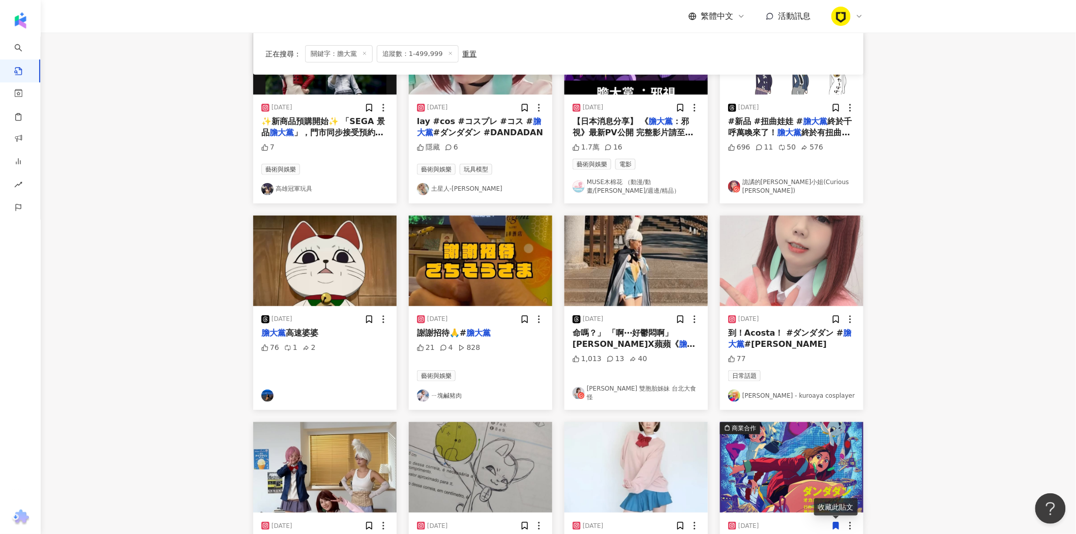
scroll to position [454, 0]
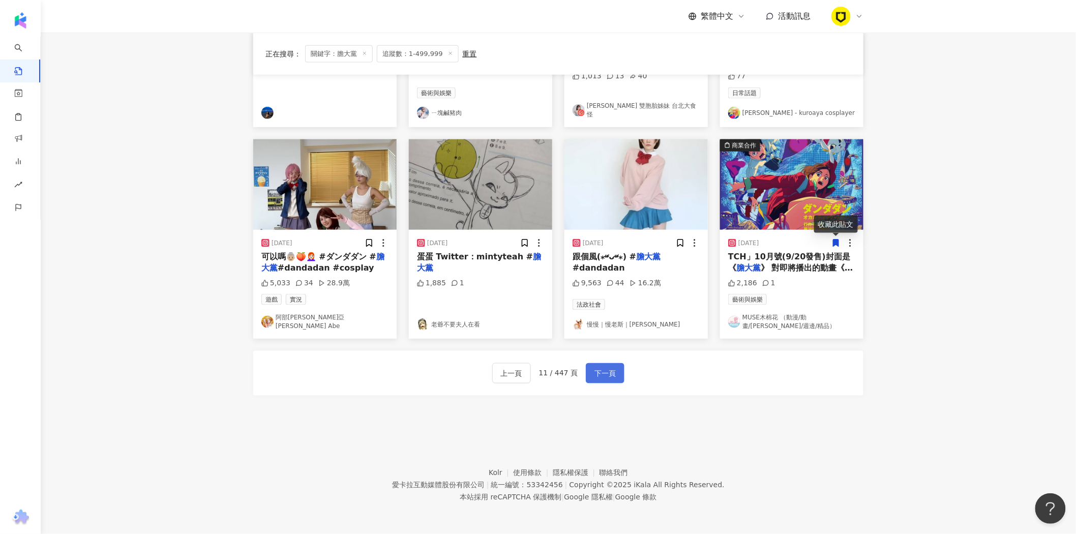
click at [609, 375] on span "下一頁" at bounding box center [604, 374] width 21 height 12
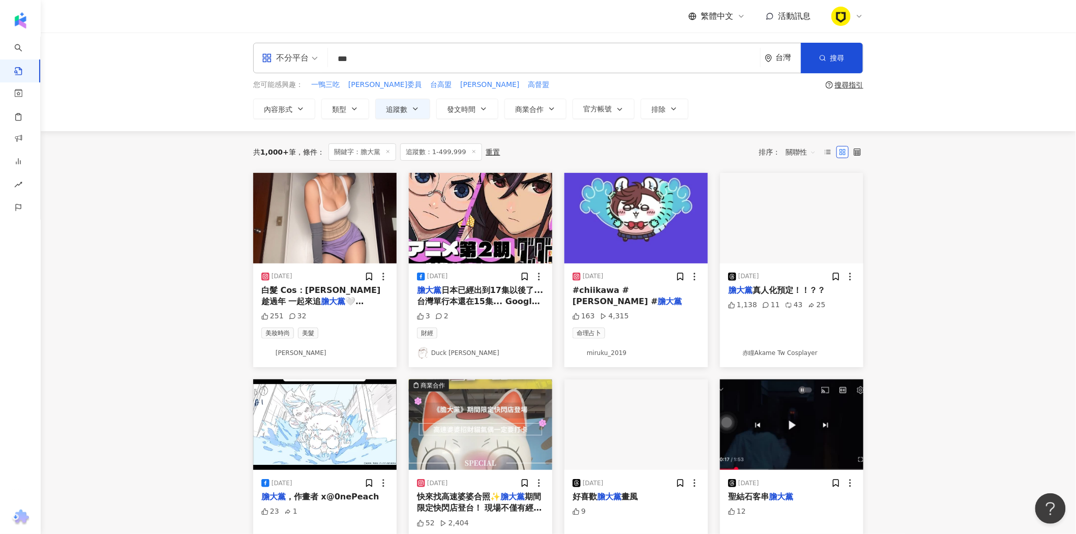
scroll to position [0, 0]
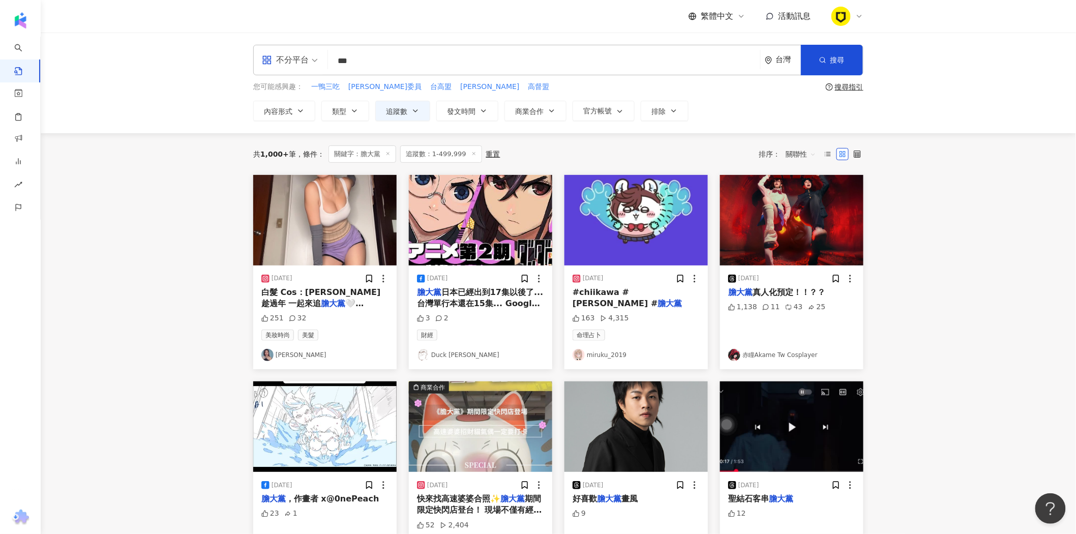
click at [789, 289] on span "真人化預定！！？？" at bounding box center [789, 292] width 73 height 10
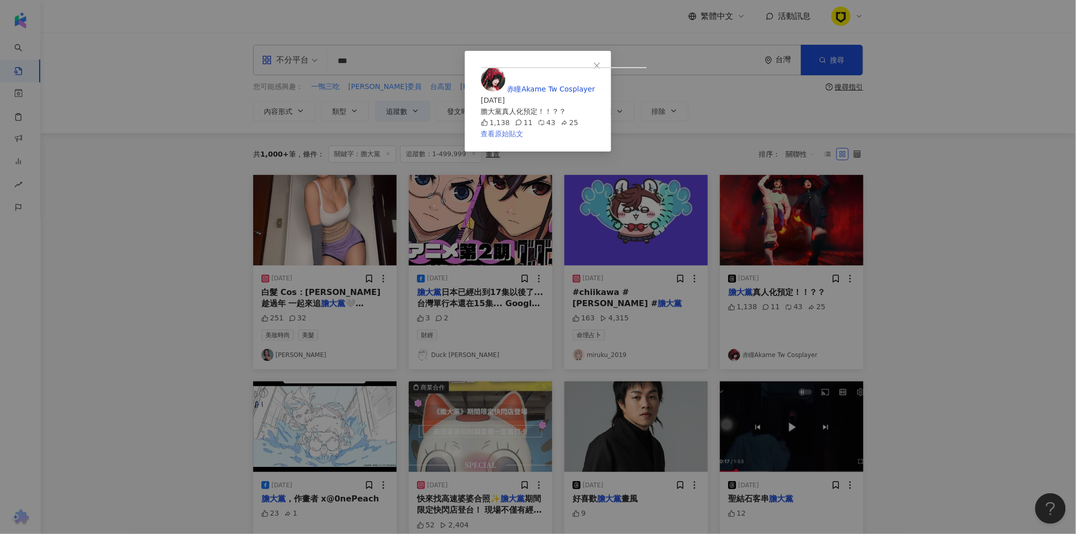
click at [524, 138] on link "查看原始貼文" at bounding box center [502, 134] width 43 height 8
click at [600, 64] on icon "close" at bounding box center [596, 65] width 6 height 6
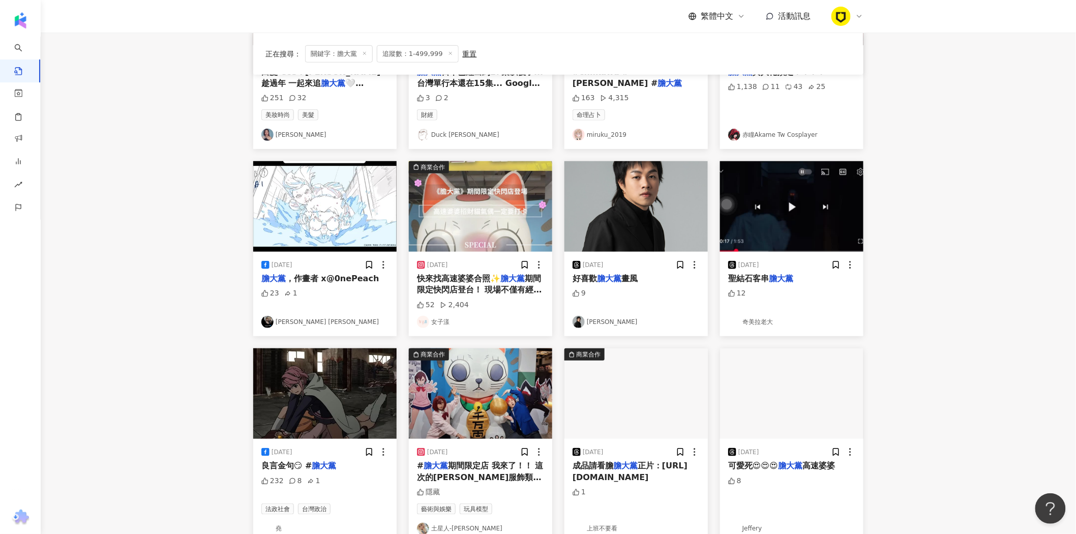
scroll to position [226, 0]
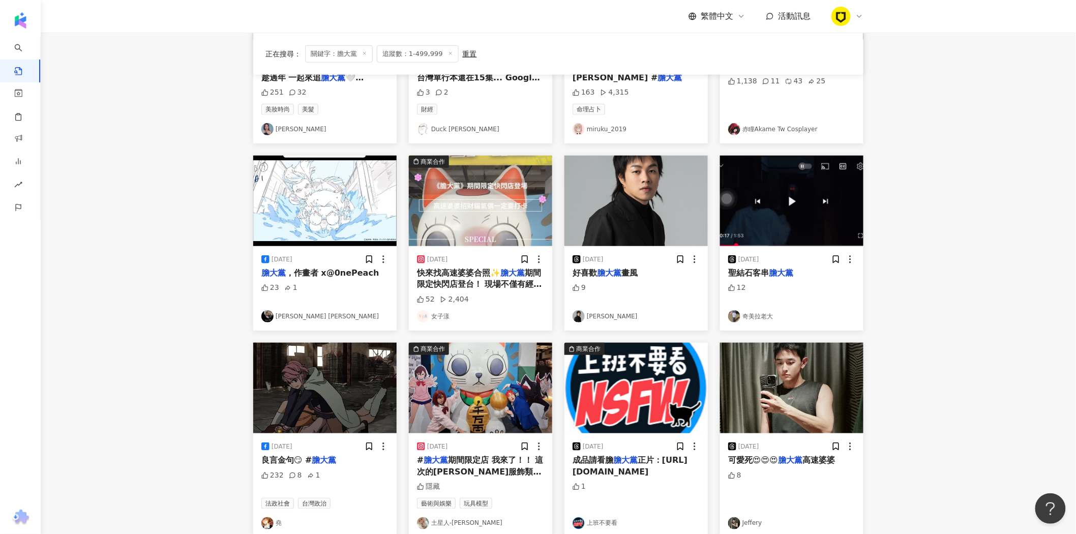
drag, startPoint x: 469, startPoint y: 276, endPoint x: 449, endPoint y: 276, distance: 19.8
click at [449, 276] on span "快來找高速婆婆合照✨" at bounding box center [458, 273] width 83 height 10
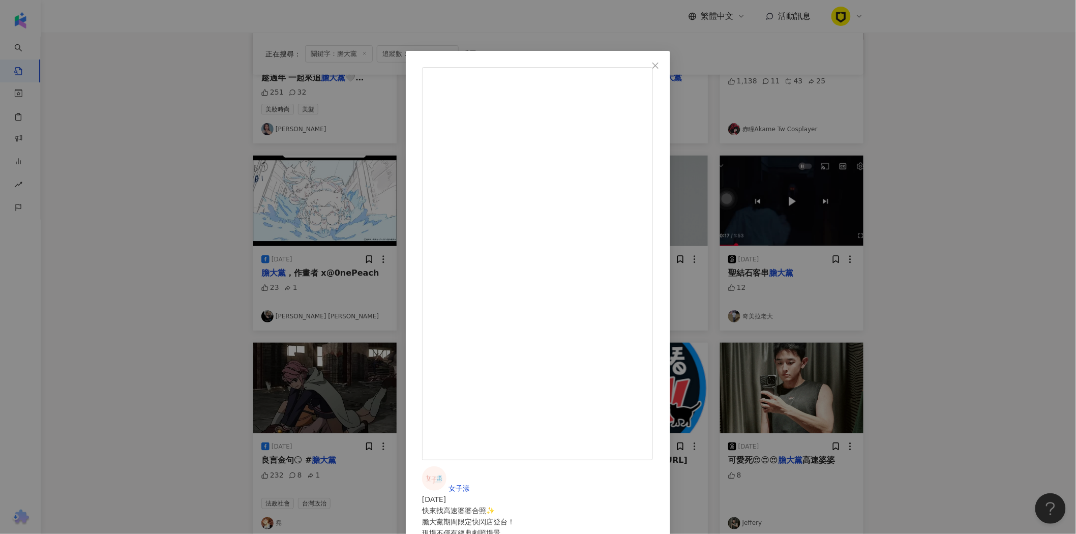
click at [666, 69] on button "Close" at bounding box center [655, 65] width 20 height 20
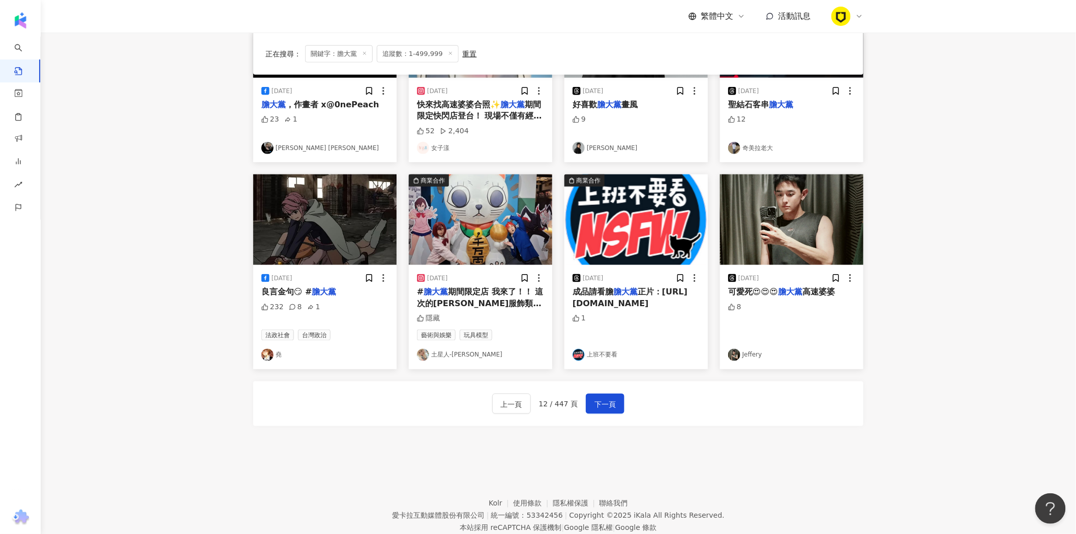
scroll to position [425, 0]
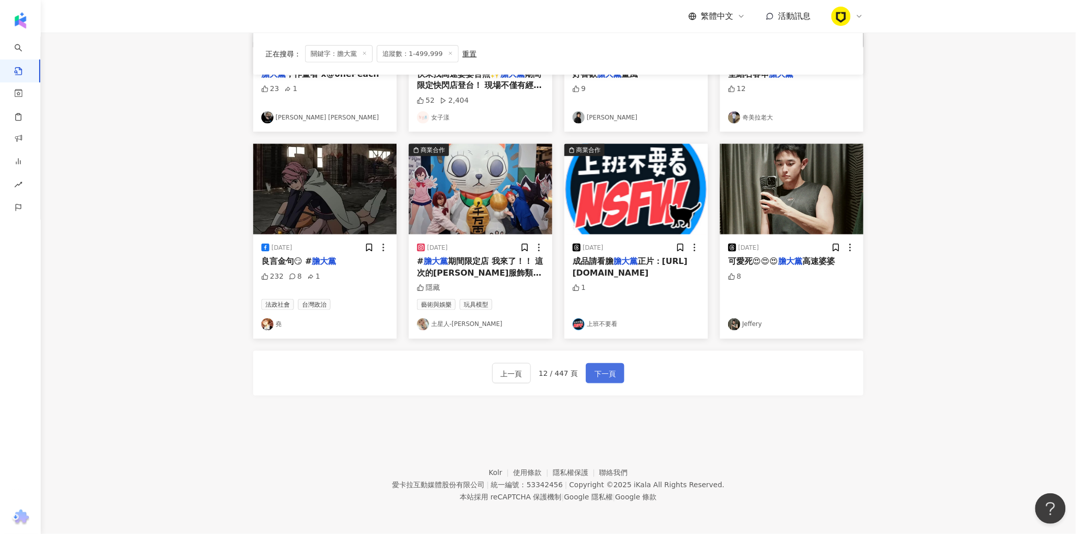
click at [604, 366] on button "下一頁" at bounding box center [605, 373] width 39 height 20
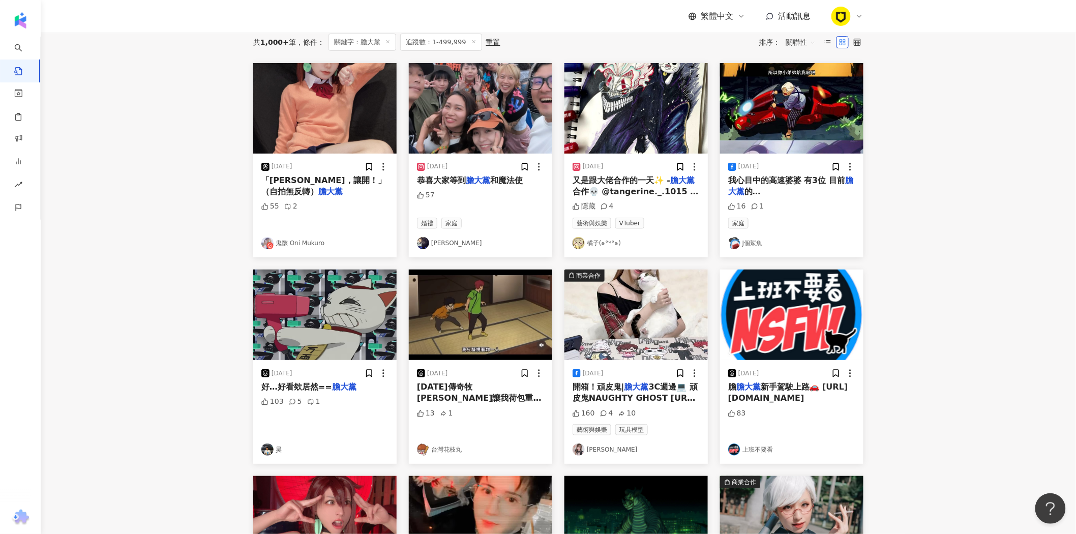
scroll to position [444, 0]
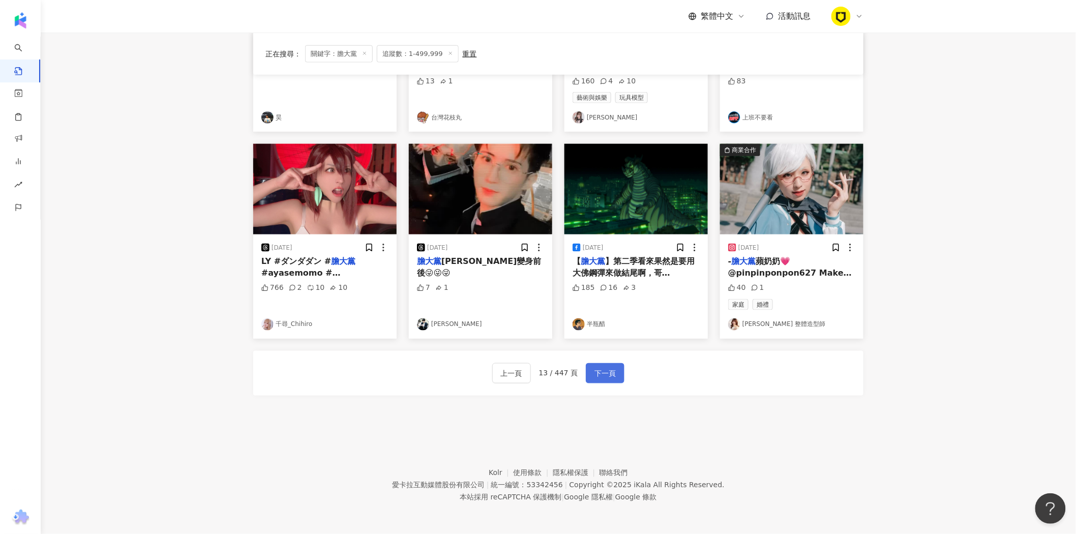
click at [617, 372] on button "下一頁" at bounding box center [605, 373] width 39 height 20
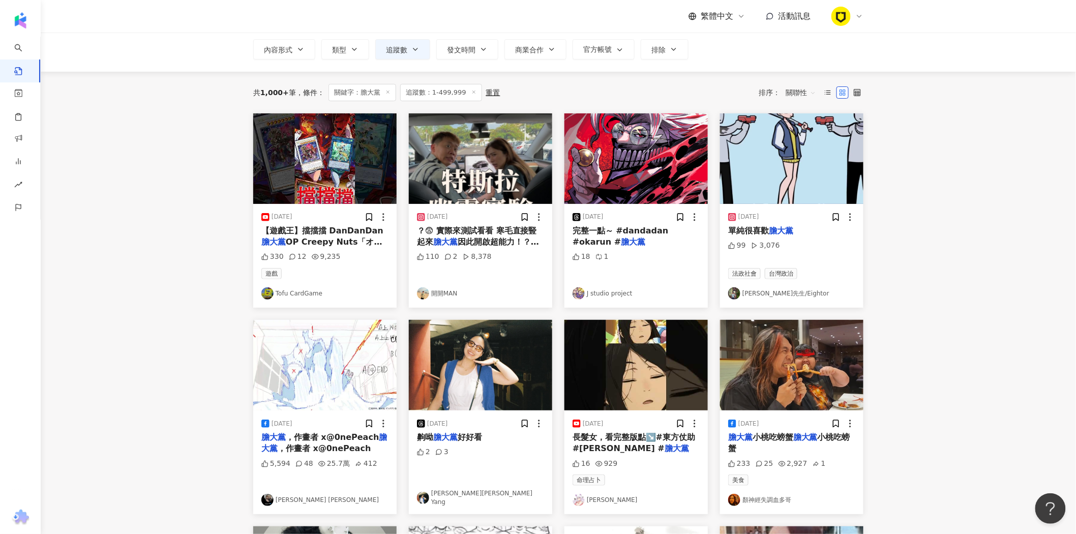
scroll to position [0, 0]
